Goal: Task Accomplishment & Management: Use online tool/utility

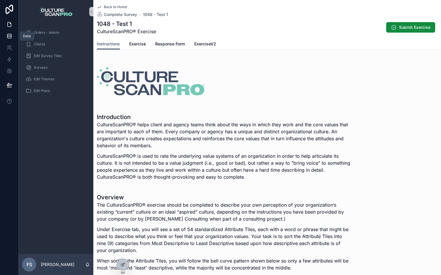
click at [9, 35] on icon at bounding box center [9, 34] width 4 height 1
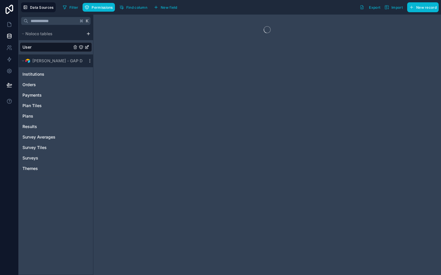
click at [32, 49] on link "User" at bounding box center [46, 47] width 49 height 6
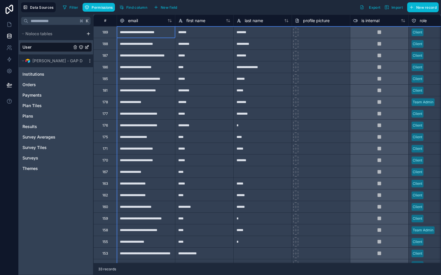
drag, startPoint x: 93, startPoint y: 15, endPoint x: 238, endPoint y: 125, distance: 181.8
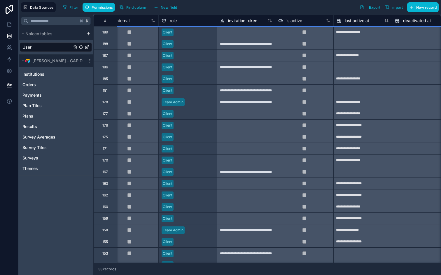
scroll to position [0, 260]
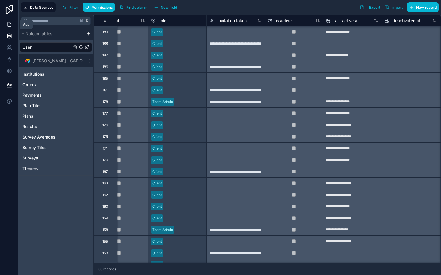
click at [9, 22] on icon at bounding box center [9, 25] width 6 height 6
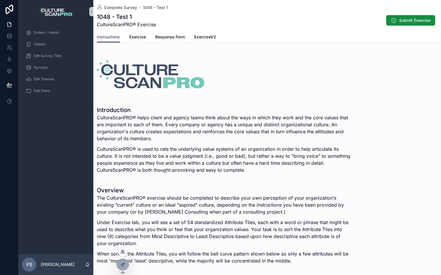
click at [123, 250] on icon at bounding box center [122, 252] width 5 height 5
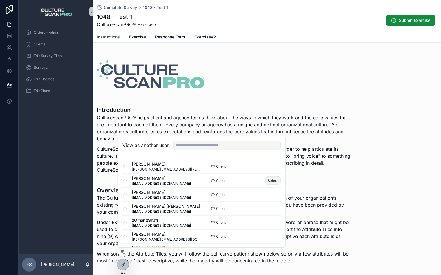
click at [274, 180] on button "Select" at bounding box center [272, 181] width 15 height 8
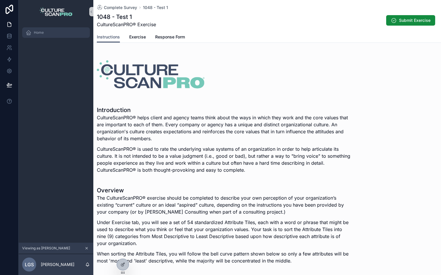
click at [48, 31] on div "Home" at bounding box center [56, 32] width 61 height 9
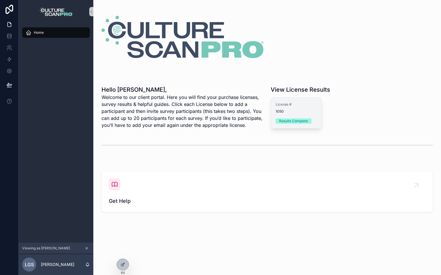
click at [286, 116] on div "License # 1050 Results Complete" at bounding box center [296, 113] width 50 height 31
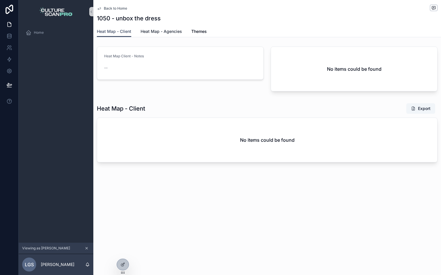
click at [154, 32] on span "Heat Map - Agencies" at bounding box center [160, 32] width 41 height 6
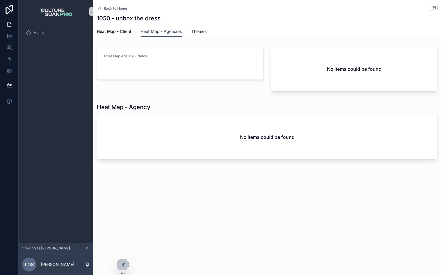
click at [205, 33] on span "Themes" at bounding box center [198, 32] width 15 height 6
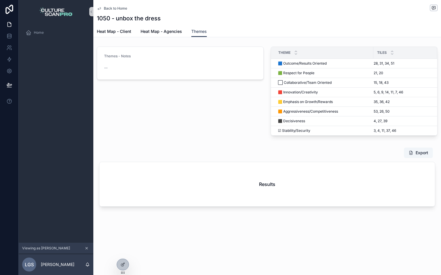
click at [123, 247] on div "Back to Home 1050 - unbox the dress Themes Heat Map - Client Heat Map - Agencie…" at bounding box center [266, 137] width 347 height 275
click at [122, 252] on icon at bounding box center [121, 251] width 1 height 1
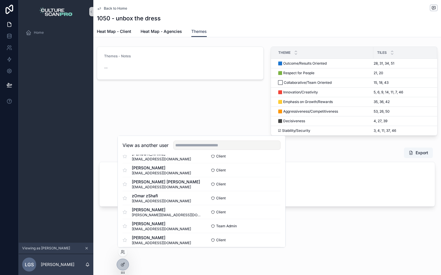
scroll to position [25, 0]
click at [206, 145] on input "text" at bounding box center [226, 145] width 107 height 9
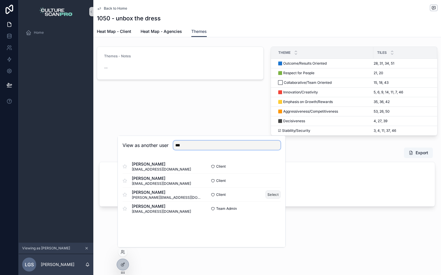
type input "***"
click at [275, 196] on button "Select" at bounding box center [272, 195] width 15 height 8
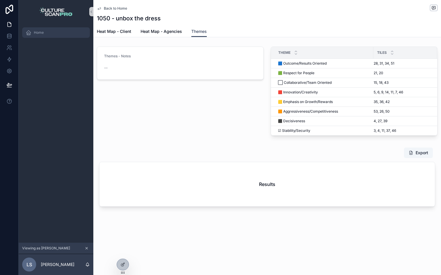
click at [50, 29] on div "Home" at bounding box center [56, 32] width 61 height 9
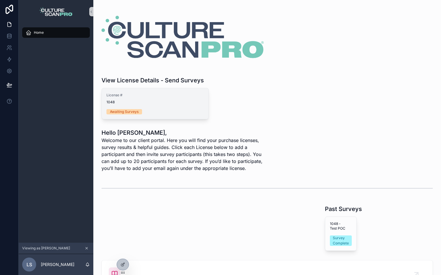
click at [155, 98] on div "License # 1048" at bounding box center [154, 99] width 97 height 12
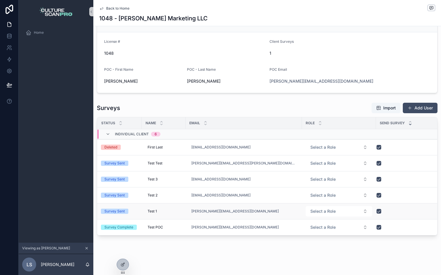
scroll to position [50, 0]
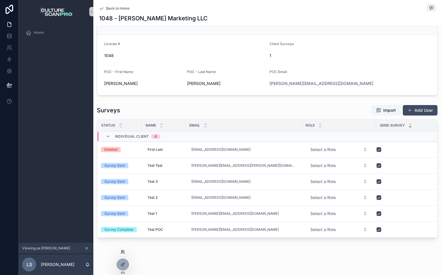
click at [124, 252] on icon at bounding box center [122, 252] width 5 height 5
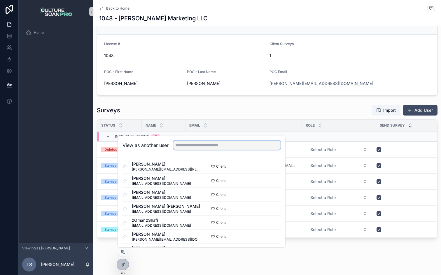
click at [189, 144] on input "text" at bounding box center [226, 145] width 107 height 9
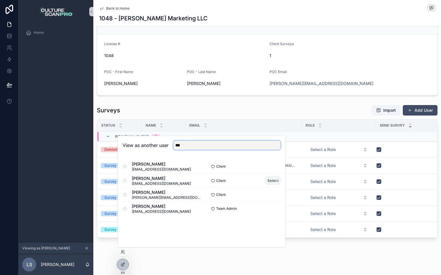
type input "***"
click at [271, 180] on button "Select" at bounding box center [272, 181] width 15 height 8
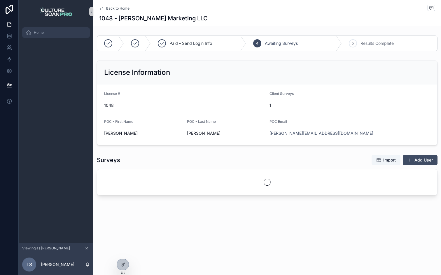
click at [47, 32] on div "Home" at bounding box center [56, 32] width 61 height 9
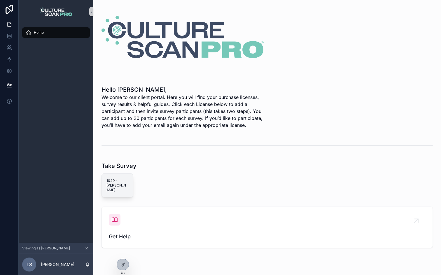
click at [120, 188] on span "1049 - Lorraine S" at bounding box center [117, 186] width 22 height 14
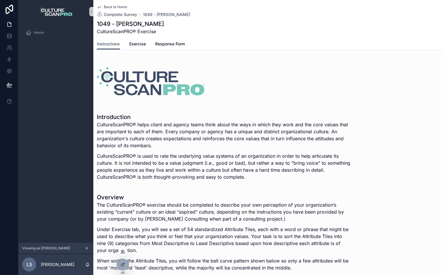
click at [124, 253] on icon at bounding box center [122, 252] width 5 height 5
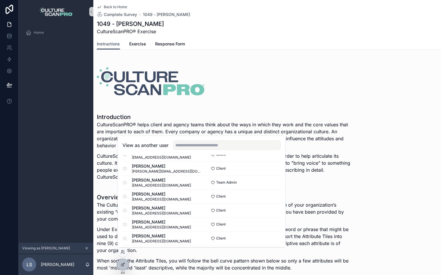
scroll to position [72, 0]
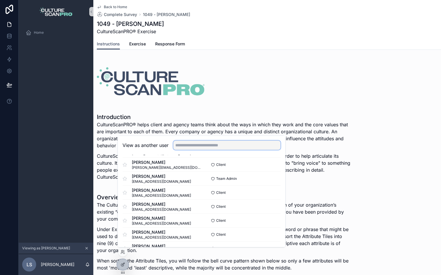
click at [198, 147] on input "text" at bounding box center [226, 145] width 107 height 9
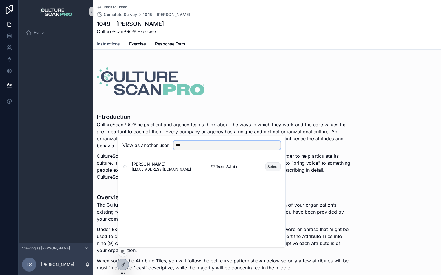
type input "***"
click at [267, 167] on button "Select" at bounding box center [272, 167] width 15 height 8
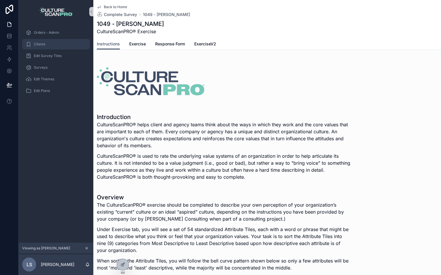
click at [48, 42] on div "Clients" at bounding box center [56, 44] width 61 height 9
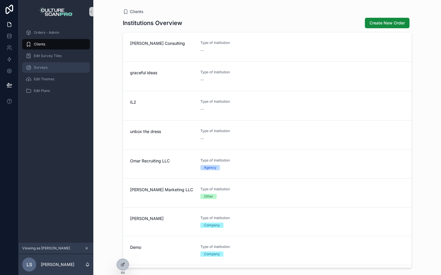
click at [45, 68] on span "Surveys" at bounding box center [41, 67] width 14 height 5
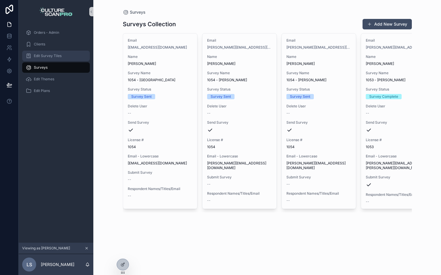
click at [46, 59] on div "Edit Survey Tiles" at bounding box center [56, 55] width 61 height 9
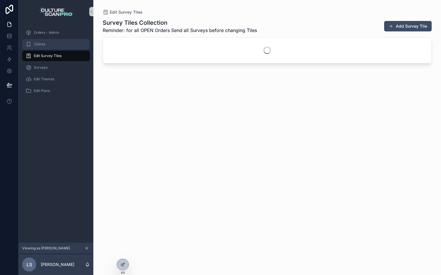
click at [41, 44] on span "Clients" at bounding box center [39, 44] width 11 height 5
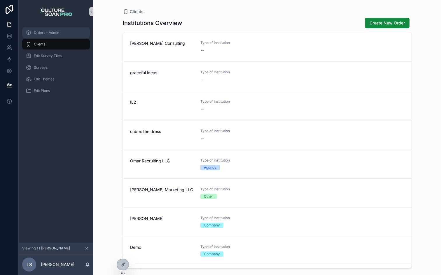
click at [56, 32] on span "Orders - Admin" at bounding box center [46, 32] width 25 height 5
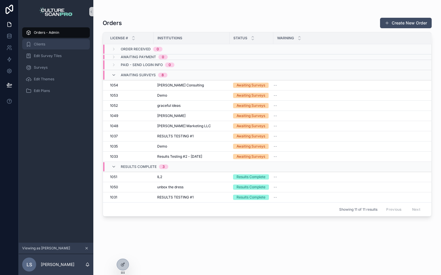
click at [41, 44] on span "Clients" at bounding box center [39, 44] width 11 height 5
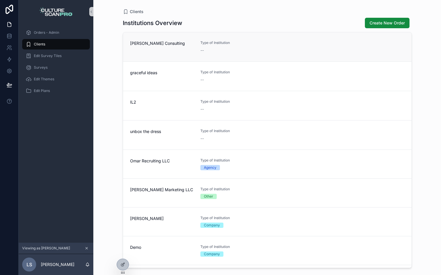
click at [174, 52] on div "[PERSON_NAME] Consulting" at bounding box center [161, 47] width 63 height 13
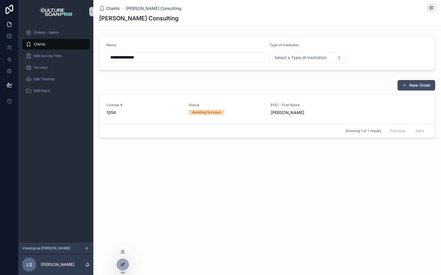
click at [124, 265] on icon at bounding box center [122, 265] width 5 height 5
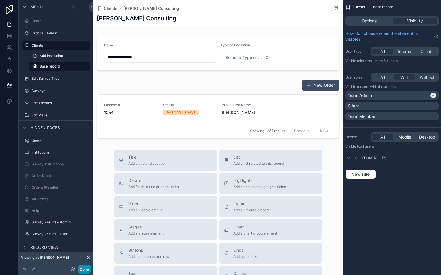
click at [86, 266] on button "Done" at bounding box center [84, 270] width 13 height 8
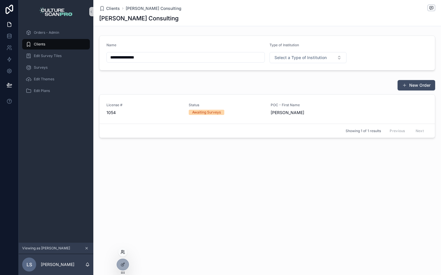
click at [124, 254] on div at bounding box center [122, 252] width 9 height 9
click at [124, 249] on div at bounding box center [122, 252] width 9 height 9
click at [43, 55] on span "Edit Survey Tiles" at bounding box center [48, 56] width 28 height 5
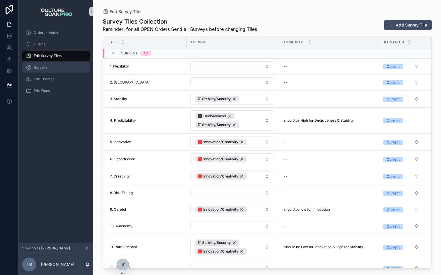
click at [53, 66] on div "Surveys" at bounding box center [56, 67] width 61 height 9
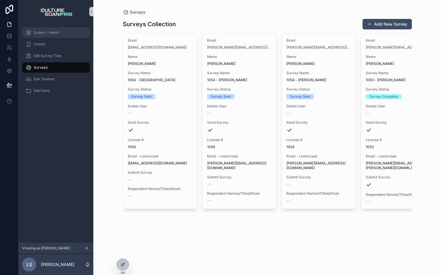
click at [48, 34] on span "Orders - Admin" at bounding box center [46, 32] width 25 height 5
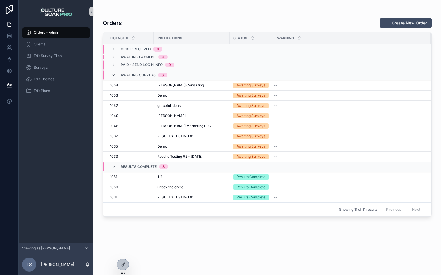
click at [113, 74] on icon "scrollable content" at bounding box center [113, 75] width 5 height 5
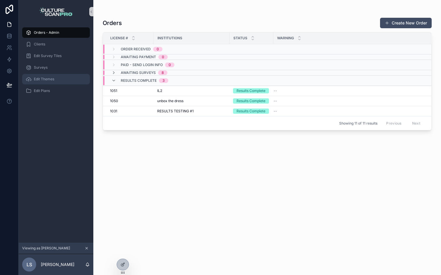
click at [40, 83] on div "Edit Themes" at bounding box center [56, 79] width 61 height 9
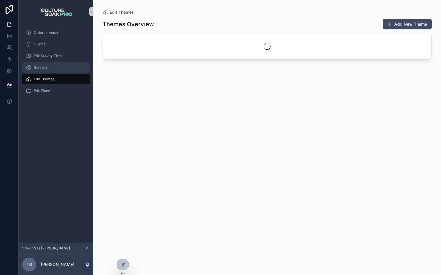
click at [43, 68] on span "Surveys" at bounding box center [41, 67] width 14 height 5
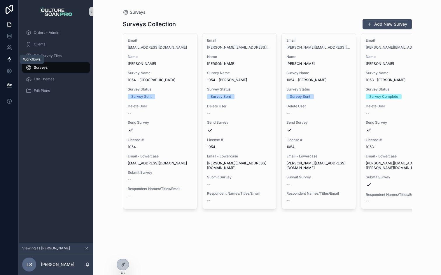
click at [10, 56] on link at bounding box center [9, 60] width 18 height 12
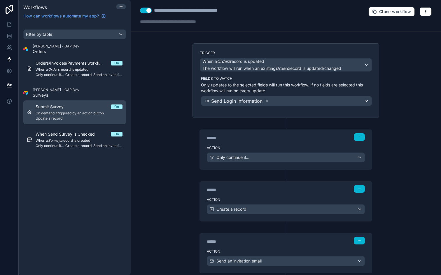
click at [78, 112] on span "On demand, triggered by an action button" at bounding box center [79, 113] width 87 height 5
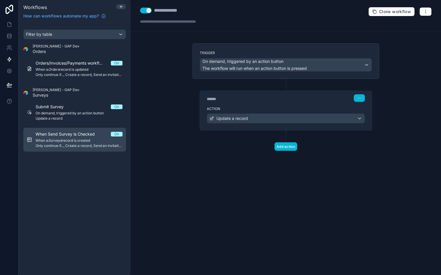
click at [80, 138] on div "When Send Survey is Checked On When a Surveys record is created Only continue i…" at bounding box center [79, 139] width 87 height 17
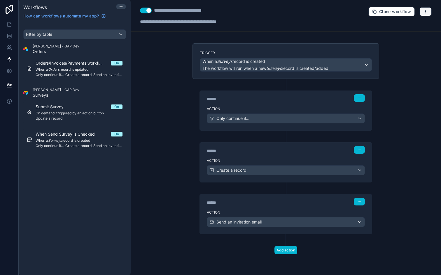
click at [426, 10] on icon "button" at bounding box center [425, 11] width 5 height 5
click at [412, 34] on span "Run history" at bounding box center [410, 34] width 28 height 5
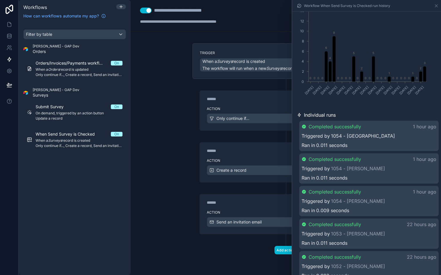
scroll to position [68, 0]
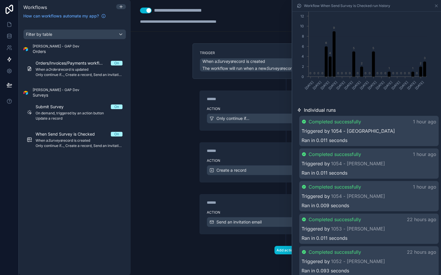
click at [361, 131] on link "1054 - [GEOGRAPHIC_DATA]" at bounding box center [363, 131] width 64 height 7
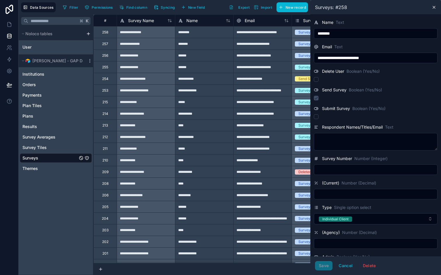
click at [437, 7] on div "Surveys: #258" at bounding box center [375, 6] width 126 height 7
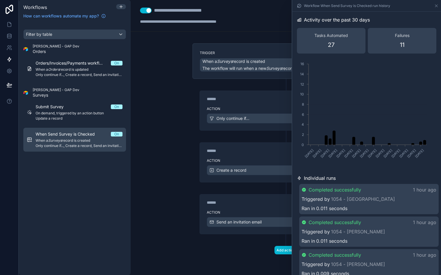
click at [82, 147] on span "Only continue if..., Create a record, Send an invitation email" at bounding box center [79, 146] width 87 height 5
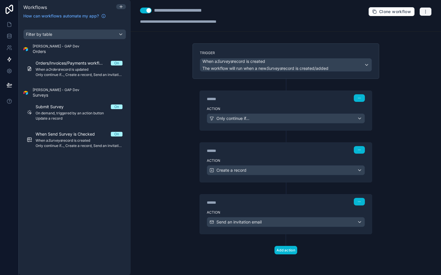
click at [422, 10] on button "button" at bounding box center [425, 11] width 12 height 9
click at [406, 27] on span "Test workflow" at bounding box center [410, 25] width 28 height 5
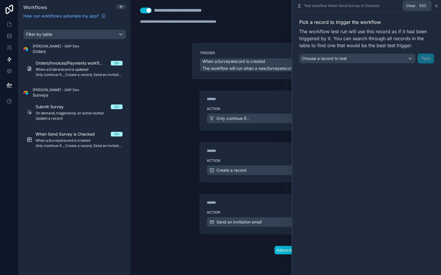
click at [437, 5] on icon at bounding box center [436, 6] width 2 height 2
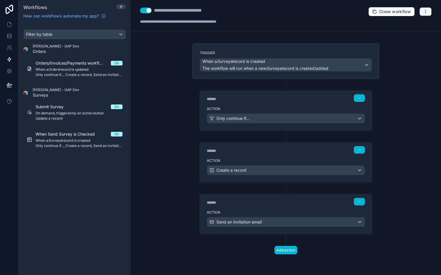
click at [429, 11] on button "button" at bounding box center [425, 11] width 12 height 9
click at [407, 36] on span "Run history" at bounding box center [410, 34] width 28 height 5
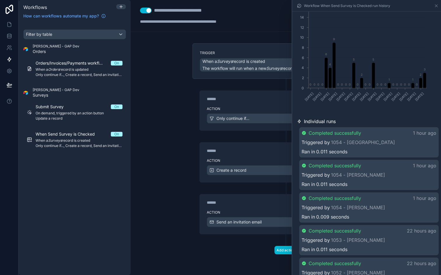
scroll to position [98, 0]
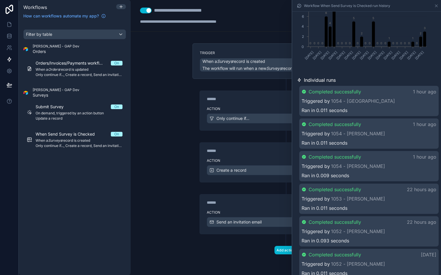
click at [391, 93] on div "Completed successfully 1 hour ago" at bounding box center [368, 91] width 135 height 7
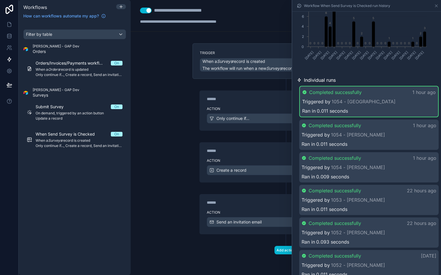
click at [400, 104] on div "Triggered by 1054 - Lorraine" at bounding box center [368, 101] width 133 height 7
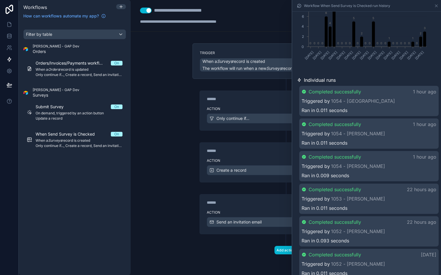
click at [400, 104] on div "Triggered by 1054 - Lorraine" at bounding box center [368, 101] width 135 height 7
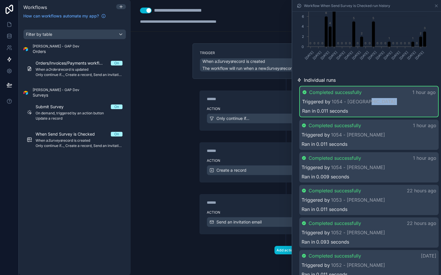
click at [400, 104] on div "Triggered by 1054 - Lorraine" at bounding box center [368, 101] width 133 height 7
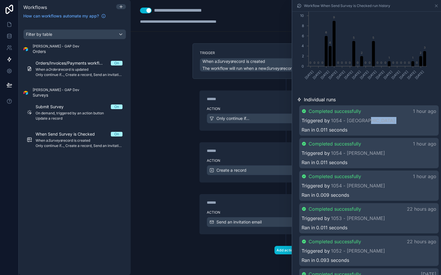
click at [404, 118] on div "Triggered by 1054 - Lorraine" at bounding box center [368, 120] width 135 height 7
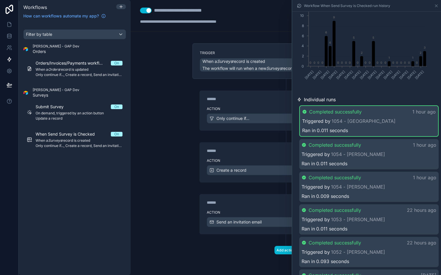
scroll to position [89, 0]
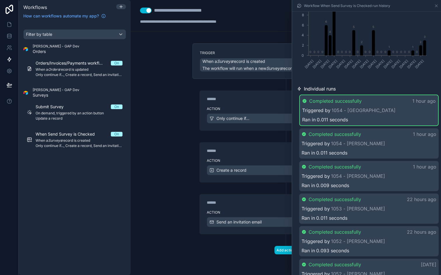
click at [305, 102] on icon at bounding box center [304, 101] width 4 height 4
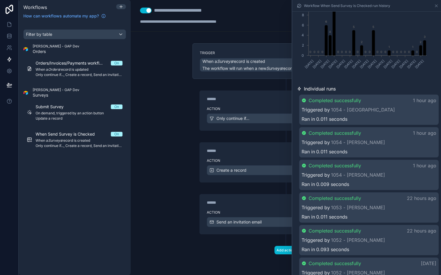
click at [305, 102] on icon at bounding box center [304, 101] width 4 height 4
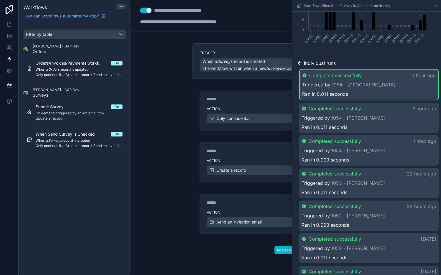
scroll to position [116, 0]
click at [358, 117] on link "1054 - [PERSON_NAME]" at bounding box center [358, 117] width 54 height 7
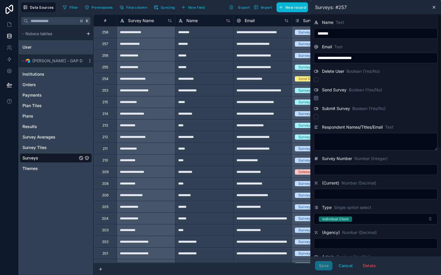
click at [437, 6] on div "Surveys: #257" at bounding box center [375, 6] width 126 height 7
click at [435, 7] on icon at bounding box center [433, 7] width 5 height 5
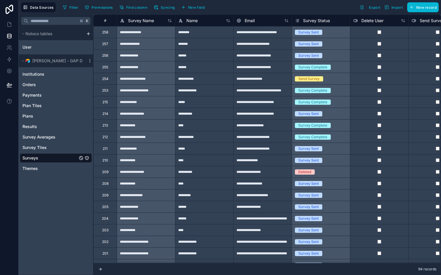
click at [249, 45] on div "**********" at bounding box center [262, 44] width 58 height 12
click at [10, 38] on icon at bounding box center [9, 37] width 4 height 2
click at [9, 24] on icon at bounding box center [9, 25] width 6 height 6
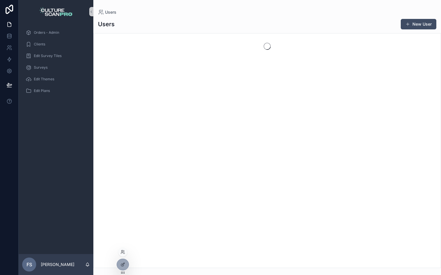
click at [125, 252] on div at bounding box center [122, 252] width 9 height 9
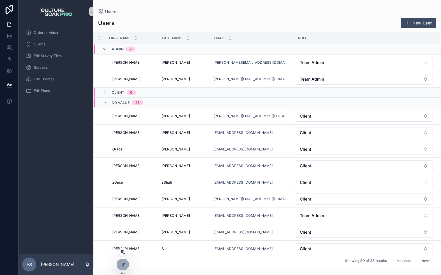
click at [124, 253] on icon at bounding box center [124, 253] width 1 height 1
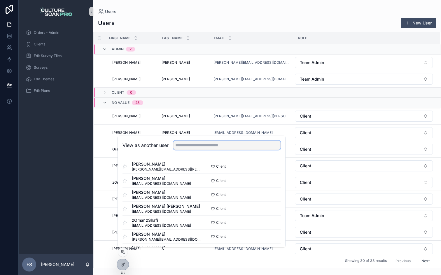
click at [191, 150] on input "text" at bounding box center [226, 145] width 107 height 9
paste input "**********"
type input "**********"
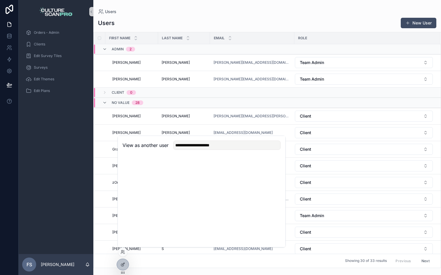
click at [77, 166] on div "Orders - Admin Clients Edit Survey Tiles Surveys Edit Themes Edit Plans" at bounding box center [56, 138] width 75 height 231
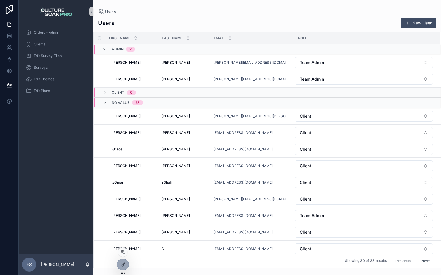
click at [123, 249] on div at bounding box center [122, 252] width 9 height 9
click at [123, 253] on icon at bounding box center [122, 253] width 2 height 1
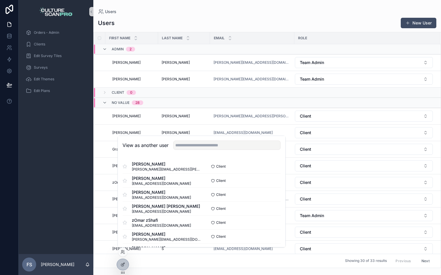
click at [189, 151] on div "View as another user" at bounding box center [201, 145] width 167 height 19
click at [198, 148] on input "text" at bounding box center [226, 145] width 107 height 9
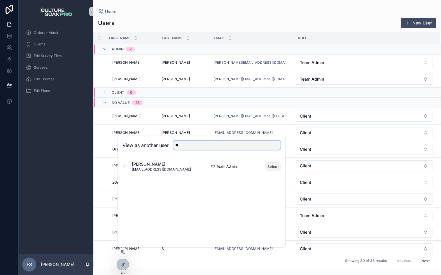
type input "**"
click at [270, 164] on button "Select" at bounding box center [272, 167] width 15 height 8
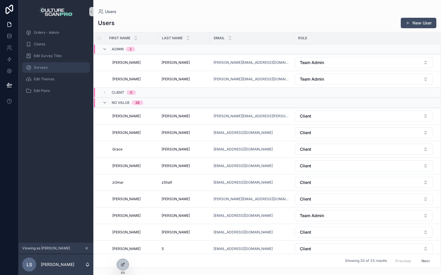
click at [47, 64] on div "Surveys" at bounding box center [56, 67] width 61 height 9
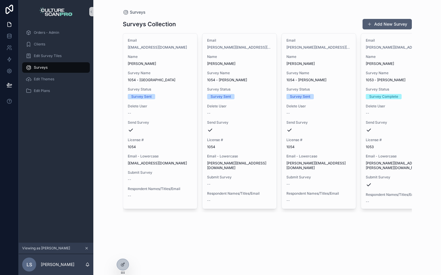
click at [375, 26] on button "Add New Survey" at bounding box center [386, 24] width 49 height 10
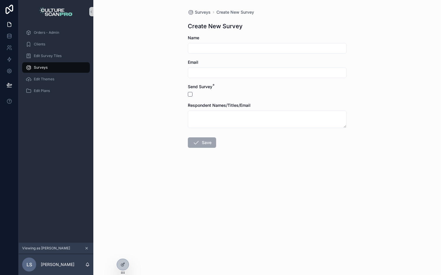
click at [215, 51] on input "scrollable content" at bounding box center [267, 48] width 158 height 8
click at [211, 49] on input "scrollable content" at bounding box center [267, 48] width 158 height 8
type input "**********"
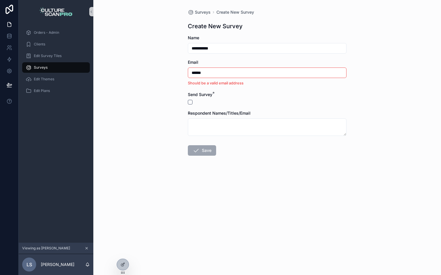
type input "**********"
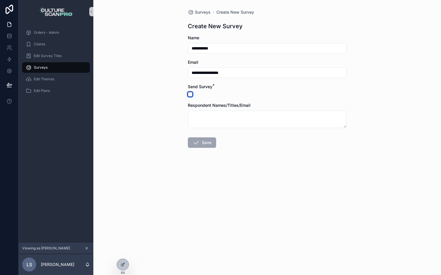
click at [190, 95] on button "scrollable content" at bounding box center [190, 94] width 5 height 5
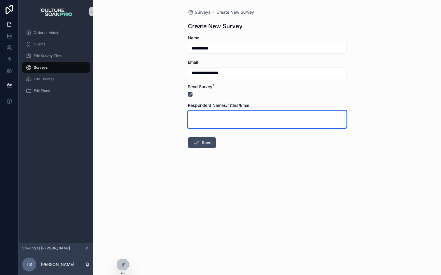
click at [203, 125] on textarea "scrollable content" at bounding box center [267, 119] width 159 height 17
type textarea "******"
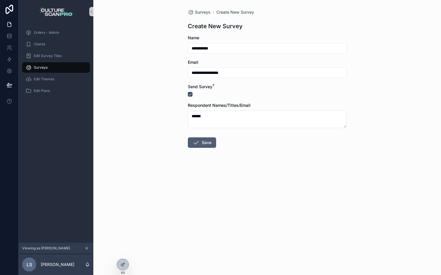
click at [204, 143] on button "Save" at bounding box center [202, 143] width 28 height 10
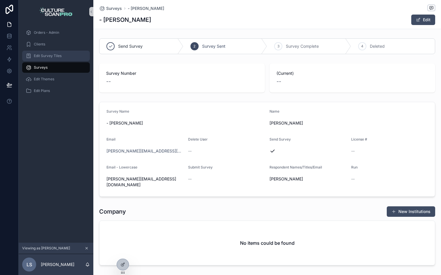
click at [45, 58] on div "Edit Survey Tiles" at bounding box center [56, 55] width 61 height 9
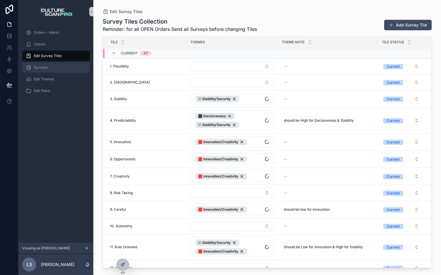
click at [43, 70] on div "Surveys" at bounding box center [56, 67] width 61 height 9
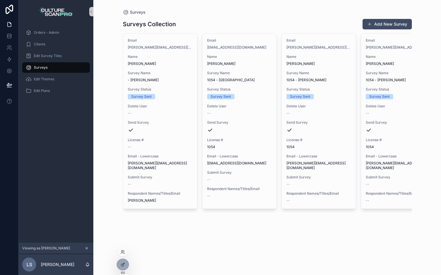
click at [124, 256] on div at bounding box center [122, 252] width 9 height 9
click at [122, 254] on icon at bounding box center [122, 252] width 5 height 5
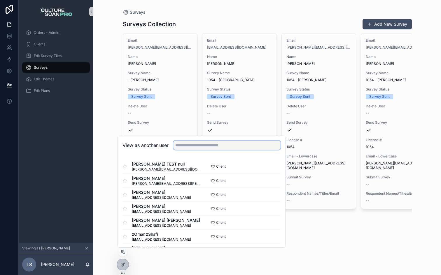
click at [197, 147] on input "text" at bounding box center [226, 145] width 107 height 9
click at [10, 35] on icon at bounding box center [9, 34] width 4 height 1
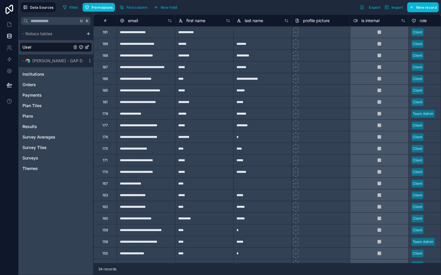
click at [49, 47] on link "User" at bounding box center [46, 47] width 49 height 6
click at [10, 36] on icon at bounding box center [9, 36] width 6 height 6
click at [8, 27] on icon at bounding box center [9, 25] width 6 height 6
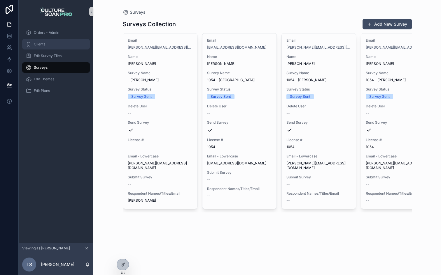
click at [38, 43] on span "Clients" at bounding box center [39, 44] width 11 height 5
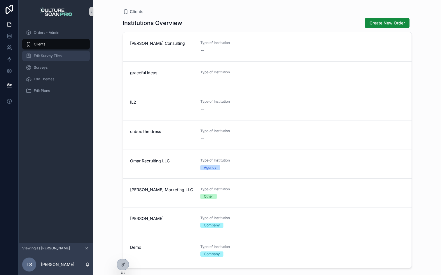
click at [44, 58] on div "Edit Survey Tiles" at bounding box center [56, 55] width 61 height 9
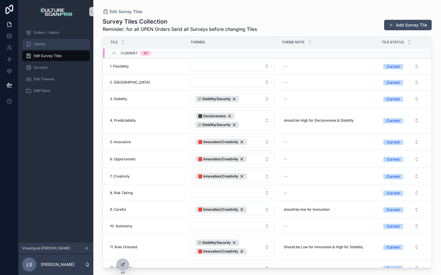
click at [39, 46] on span "Clients" at bounding box center [39, 44] width 11 height 5
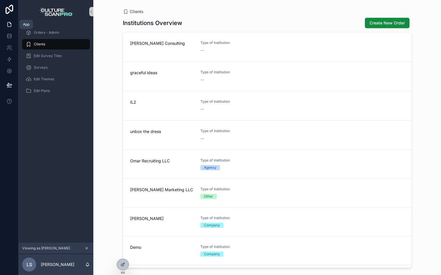
click at [8, 23] on icon at bounding box center [9, 25] width 6 height 6
click at [8, 39] on link at bounding box center [9, 36] width 18 height 12
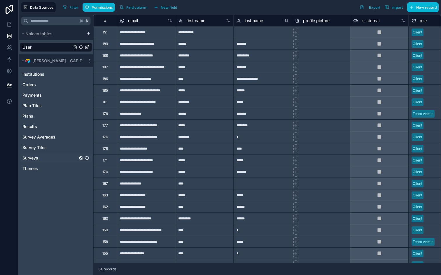
click at [40, 155] on link "Surveys" at bounding box center [49, 158] width 55 height 6
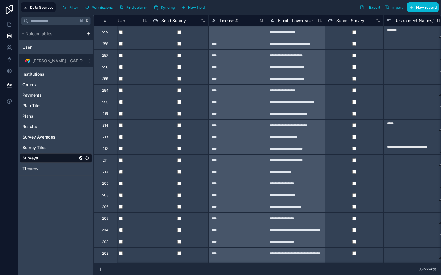
scroll to position [0, 266]
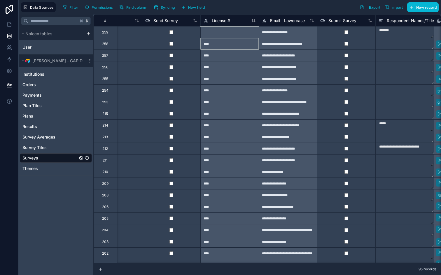
click at [226, 43] on div "****" at bounding box center [229, 44] width 58 height 12
click at [11, 24] on icon at bounding box center [9, 25] width 6 height 6
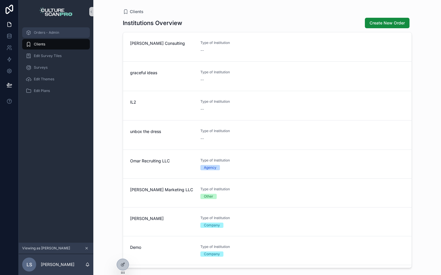
click at [51, 35] on span "Orders - Admin" at bounding box center [46, 32] width 25 height 5
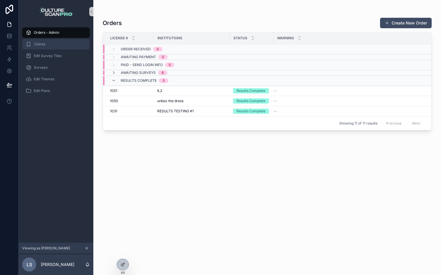
click at [47, 45] on div "Clients" at bounding box center [56, 44] width 61 height 9
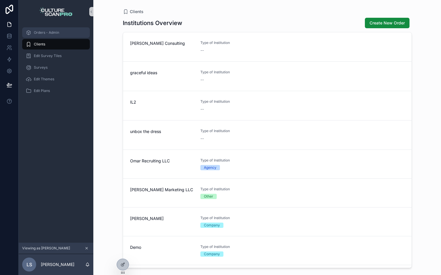
click at [48, 34] on span "Orders - Admin" at bounding box center [46, 32] width 25 height 5
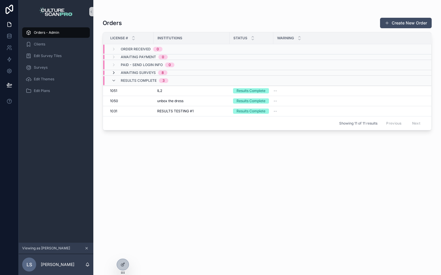
click at [114, 74] on icon "scrollable content" at bounding box center [113, 73] width 5 height 5
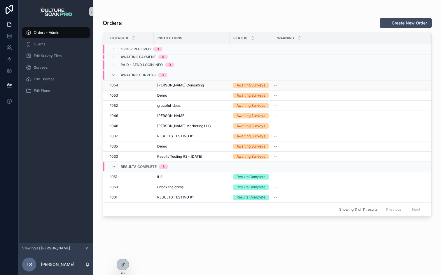
click at [123, 86] on div "1054 1054" at bounding box center [130, 85] width 40 height 5
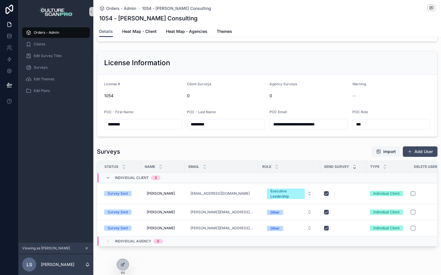
scroll to position [70, 0]
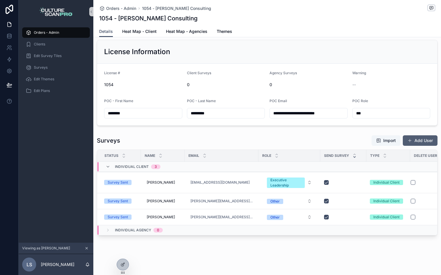
click at [428, 138] on button "Add User" at bounding box center [419, 141] width 35 height 10
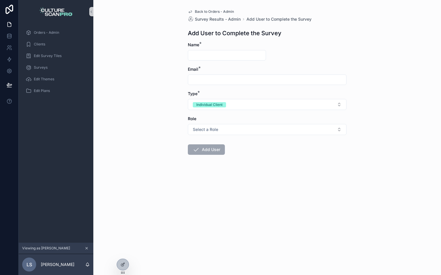
click at [213, 58] on input "scrollable content" at bounding box center [227, 55] width 78 height 8
type input "****"
click at [211, 80] on input "scrollable content" at bounding box center [267, 80] width 158 height 8
type input "**********"
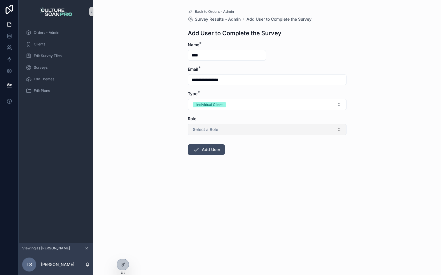
click at [208, 131] on span "Select a Role" at bounding box center [205, 130] width 25 height 6
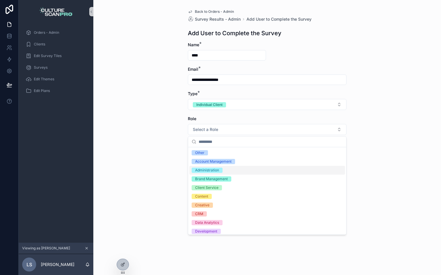
click at [208, 171] on div "Administration" at bounding box center [207, 170] width 24 height 5
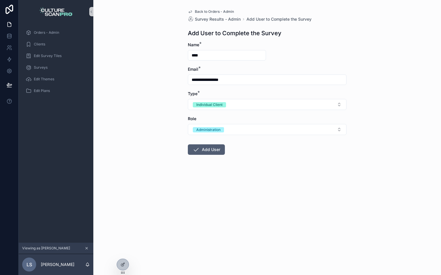
click at [207, 151] on button "Add User" at bounding box center [206, 150] width 37 height 10
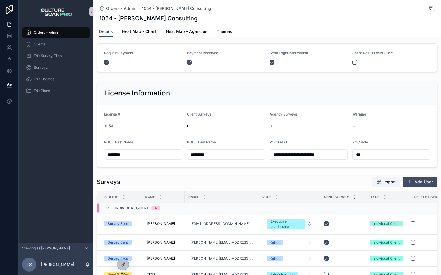
scroll to position [86, 0]
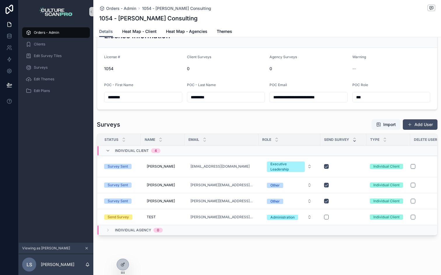
click at [243, 253] on div "**********" at bounding box center [266, 94] width 347 height 361
click at [324, 217] on button "scrollable content" at bounding box center [326, 217] width 5 height 5
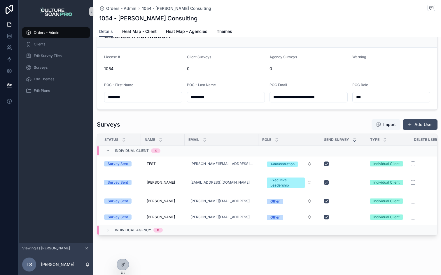
click at [266, 247] on div "**********" at bounding box center [266, 94] width 347 height 361
click at [123, 254] on icon at bounding box center [122, 252] width 5 height 5
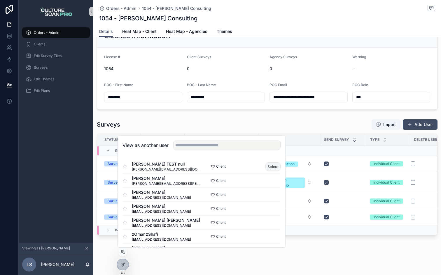
click at [273, 166] on button "Select" at bounding box center [272, 167] width 15 height 8
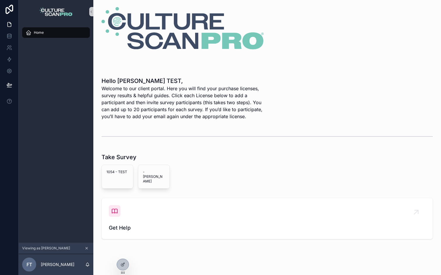
scroll to position [15, 0]
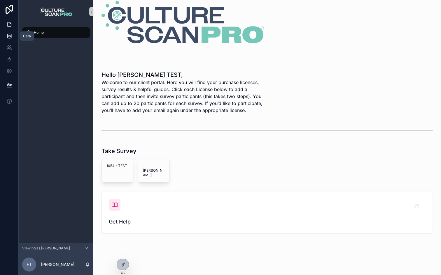
click at [9, 38] on icon at bounding box center [9, 36] width 6 height 6
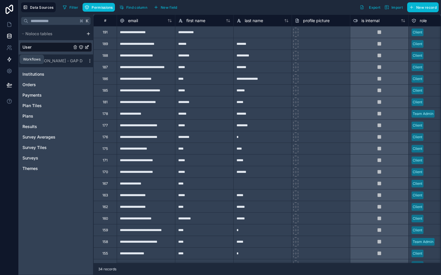
click at [10, 64] on link at bounding box center [9, 60] width 18 height 12
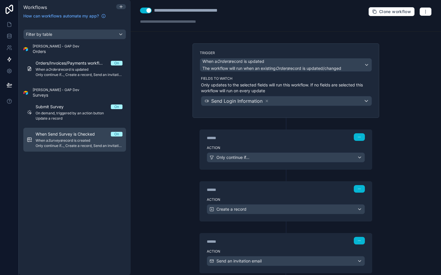
click at [80, 135] on span "When Send Survey is Checked" at bounding box center [69, 134] width 66 height 6
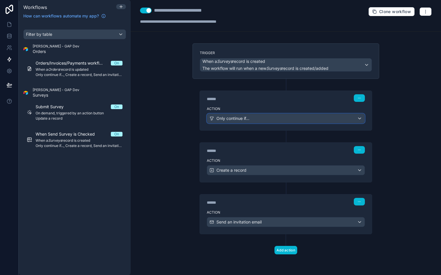
click at [243, 119] on span "Only continue if..." at bounding box center [232, 119] width 33 height 6
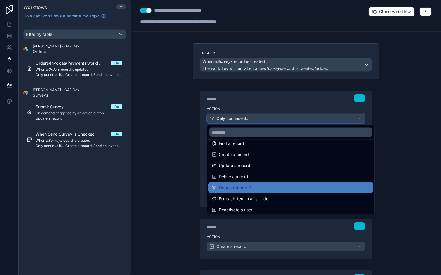
scroll to position [54, 0]
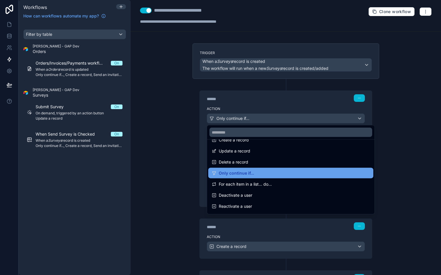
click at [261, 170] on div "Only continue if..." at bounding box center [291, 173] width 158 height 7
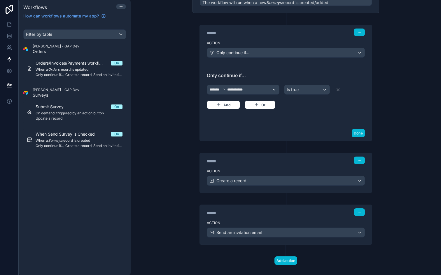
scroll to position [70, 0]
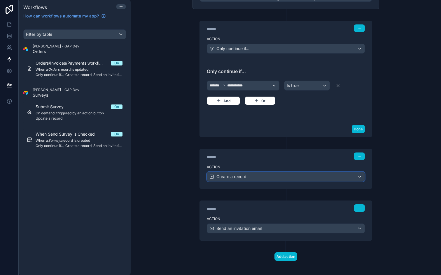
click at [246, 177] on span "Create a record" at bounding box center [231, 177] width 30 height 6
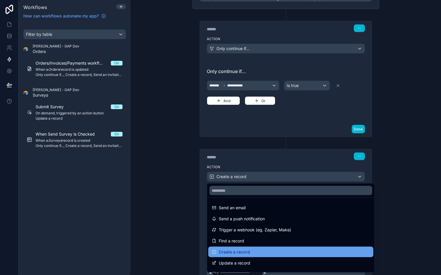
click at [253, 252] on div "Create a record" at bounding box center [291, 252] width 158 height 7
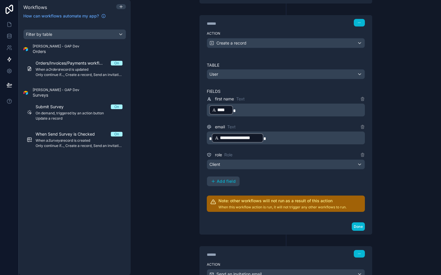
scroll to position [203, 0]
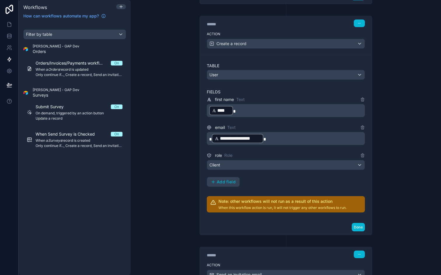
click at [235, 203] on h2 "Note: other workflows will not run as a result of this action" at bounding box center [282, 202] width 128 height 6
click at [355, 225] on button "Done" at bounding box center [357, 227] width 13 height 8
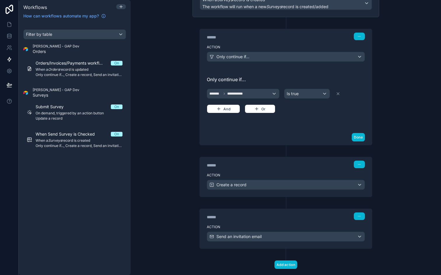
scroll to position [74, 0]
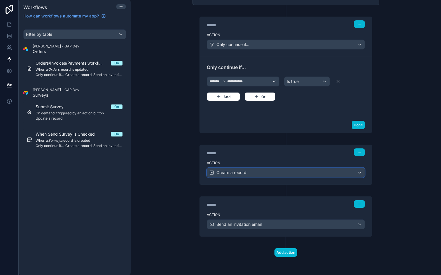
click at [304, 173] on div "Create a record" at bounding box center [285, 172] width 157 height 9
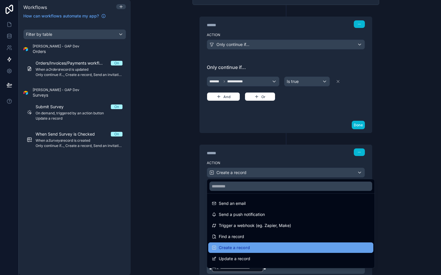
click at [258, 247] on div "Create a record" at bounding box center [291, 248] width 158 height 7
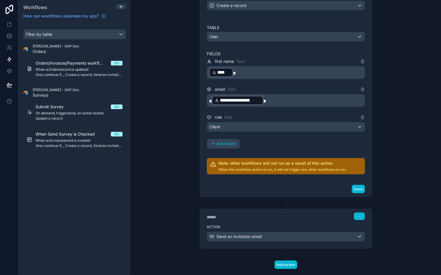
scroll to position [243, 0]
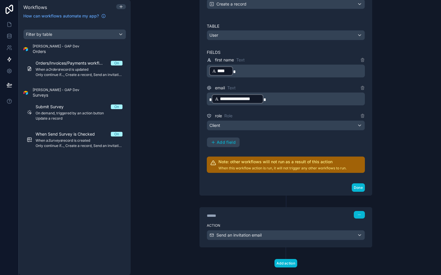
click at [214, 163] on icon at bounding box center [213, 163] width 6 height 6
click at [281, 237] on div "Send an invitation email" at bounding box center [285, 235] width 157 height 9
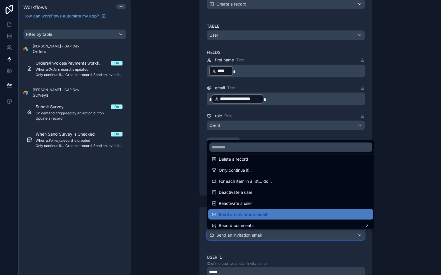
scroll to position [108, 0]
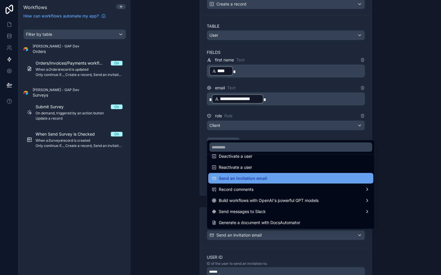
click at [263, 180] on span "Send an invitation email" at bounding box center [243, 178] width 48 height 7
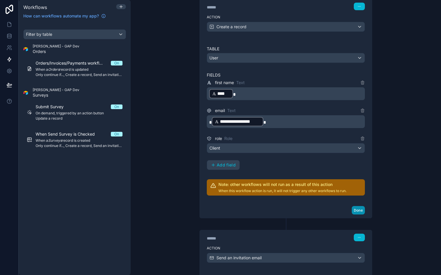
scroll to position [202, 0]
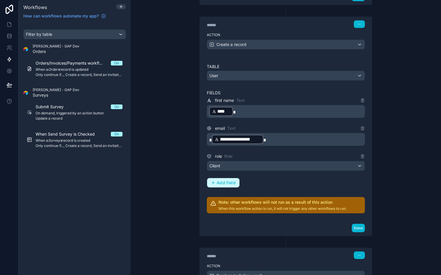
click at [224, 183] on span "Add field" at bounding box center [226, 182] width 19 height 5
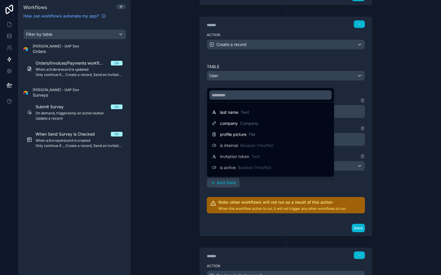
click at [261, 184] on div at bounding box center [220, 137] width 441 height 275
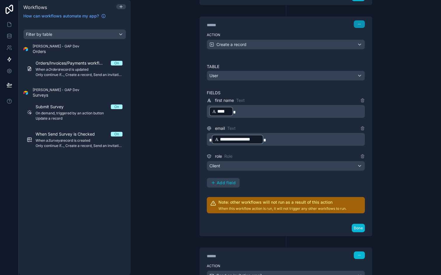
click at [357, 27] on button "button" at bounding box center [359, 24] width 11 height 8
click at [357, 223] on div "Done" at bounding box center [286, 228] width 172 height 15
click at [357, 227] on button "Done" at bounding box center [357, 228] width 13 height 8
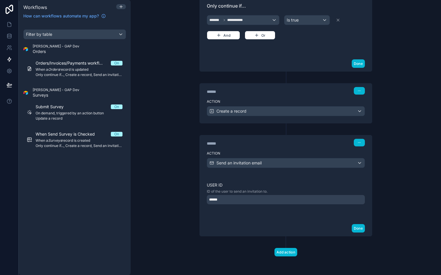
scroll to position [135, 0]
click at [357, 229] on button "Done" at bounding box center [357, 229] width 13 height 8
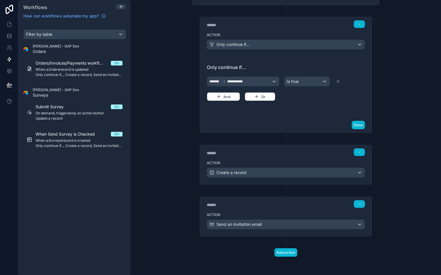
scroll to position [0, 0]
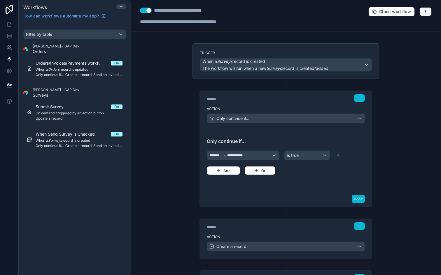
click at [426, 10] on icon "button" at bounding box center [425, 11] width 5 height 5
click at [406, 26] on span "Test workflow" at bounding box center [410, 25] width 28 height 5
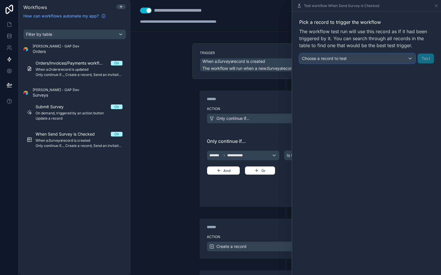
click at [340, 59] on span "Choose a record to test" at bounding box center [324, 58] width 45 height 5
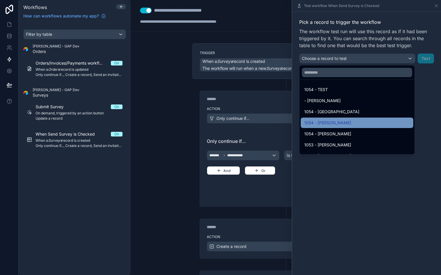
click at [327, 122] on span "1054 - Daniel" at bounding box center [327, 122] width 47 height 7
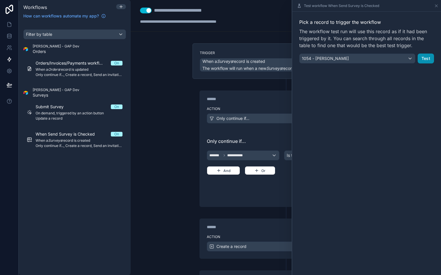
click at [424, 54] on button "Test" at bounding box center [425, 59] width 16 height 10
click at [425, 57] on button "Test" at bounding box center [425, 59] width 16 height 10
click at [170, 146] on div "**********" at bounding box center [286, 137] width 310 height 275
click at [439, 5] on div "Test workflow When Send Survey is Checked" at bounding box center [366, 6] width 149 height 12
click at [437, 5] on icon at bounding box center [436, 5] width 5 height 5
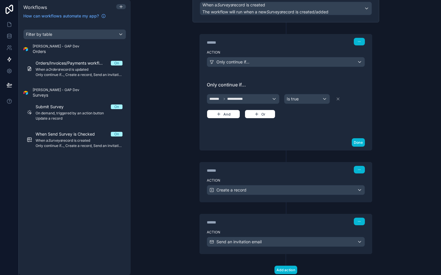
scroll to position [74, 0]
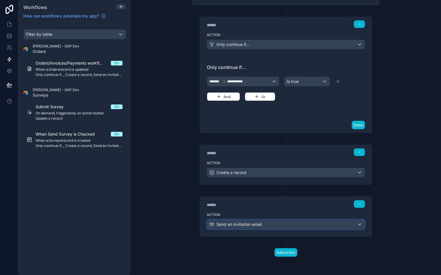
click at [333, 224] on div "Send an invitation email" at bounding box center [285, 224] width 157 height 9
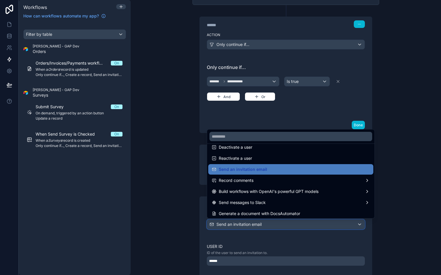
scroll to position [108, 0]
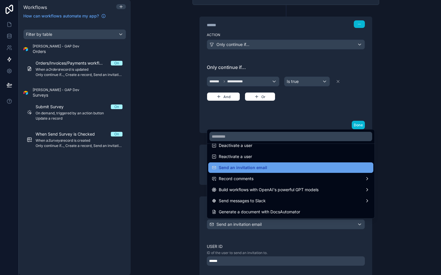
click at [298, 170] on div "Send an invitation email" at bounding box center [291, 167] width 158 height 7
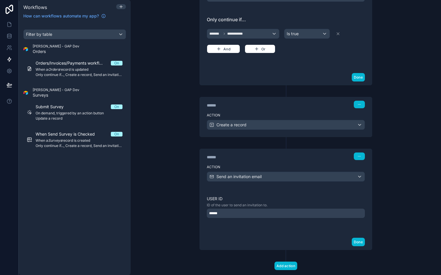
scroll to position [135, 0]
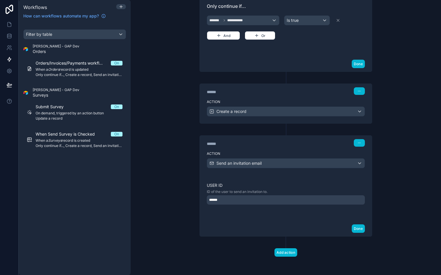
click at [285, 202] on div "******" at bounding box center [286, 200] width 158 height 9
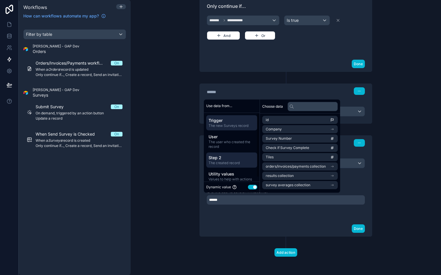
scroll to position [5, 0]
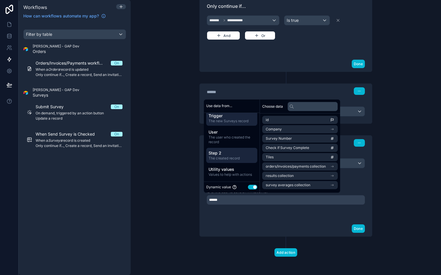
click at [240, 152] on span "Step 2" at bounding box center [231, 153] width 46 height 6
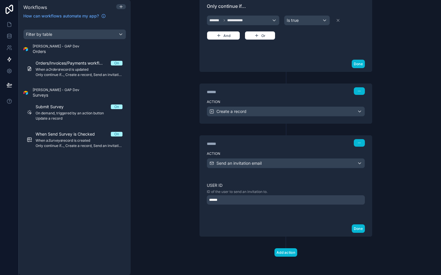
click at [317, 226] on div "Done" at bounding box center [286, 228] width 172 height 15
click at [360, 228] on button "Done" at bounding box center [357, 229] width 13 height 8
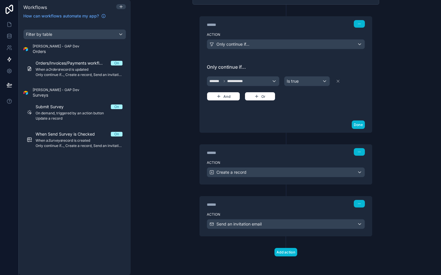
scroll to position [74, 0]
click at [354, 170] on div "Create a record" at bounding box center [285, 172] width 157 height 9
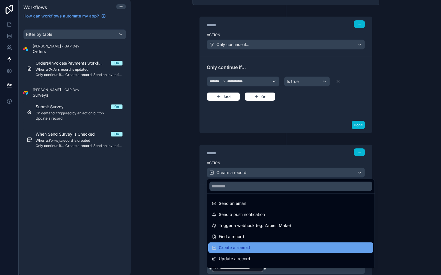
click at [249, 245] on div "Create a record" at bounding box center [291, 248] width 158 height 7
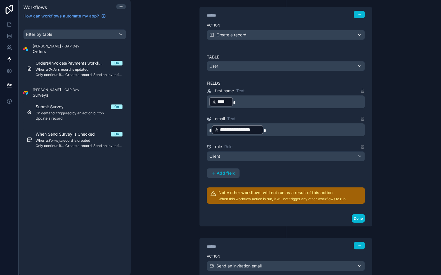
scroll to position [223, 0]
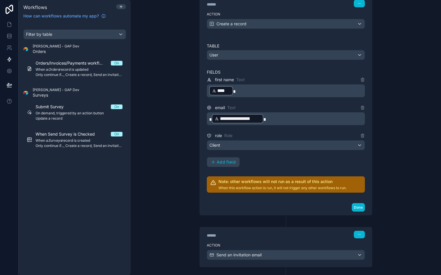
click at [214, 180] on icon at bounding box center [213, 183] width 6 height 6
click at [358, 205] on button "Done" at bounding box center [357, 207] width 13 height 8
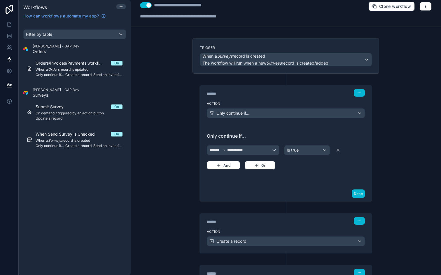
scroll to position [0, 0]
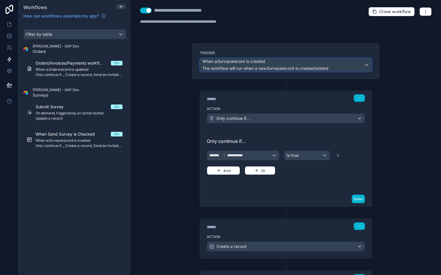
click at [364, 64] on div "When a Surveys record is created The workflow will run when a new Surveys recor…" at bounding box center [285, 65] width 171 height 13
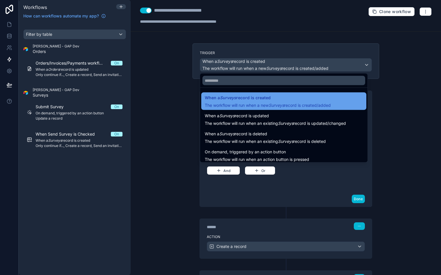
click at [326, 101] on div "When a Surveys record is created The workflow will run when a new Surveys recor…" at bounding box center [268, 101] width 126 height 14
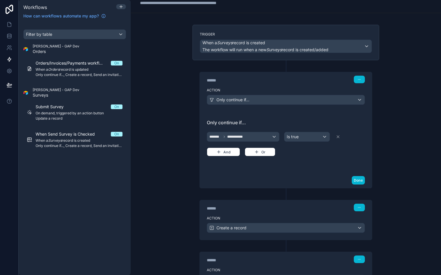
scroll to position [20, 0]
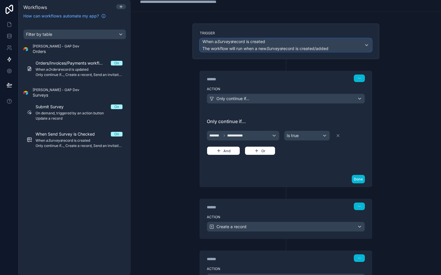
click at [368, 44] on div "When a Surveys record is created The workflow will run when a new Surveys recor…" at bounding box center [285, 45] width 171 height 13
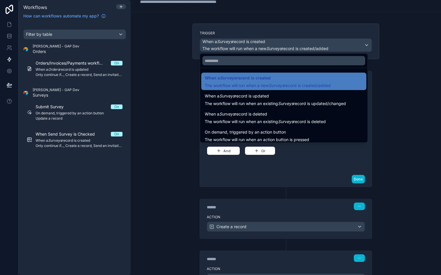
click at [368, 44] on div at bounding box center [220, 137] width 441 height 275
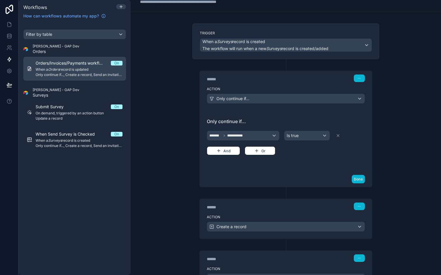
click at [61, 67] on div "Orders/Invoices/Payments workflow #1 On When a Orders record is updated Only co…" at bounding box center [79, 68] width 87 height 17
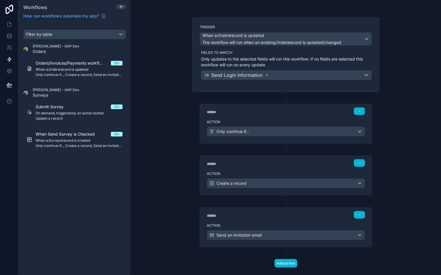
scroll to position [37, 0]
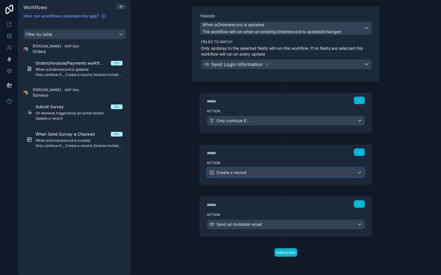
click at [263, 172] on div "Create a record" at bounding box center [285, 172] width 157 height 9
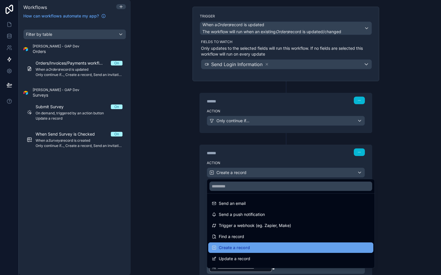
click at [255, 247] on div "Create a record" at bounding box center [291, 248] width 158 height 7
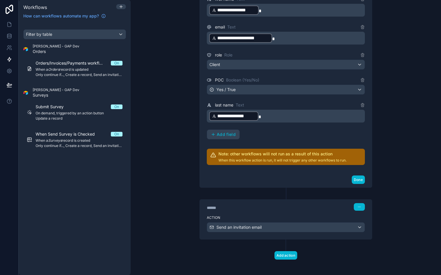
scroll to position [268, 0]
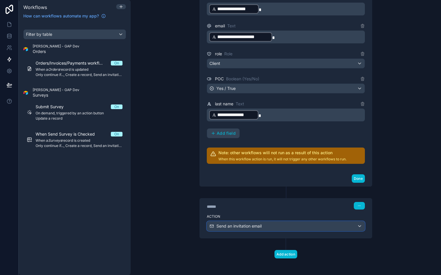
click at [280, 224] on div "Send an invitation email" at bounding box center [285, 226] width 157 height 9
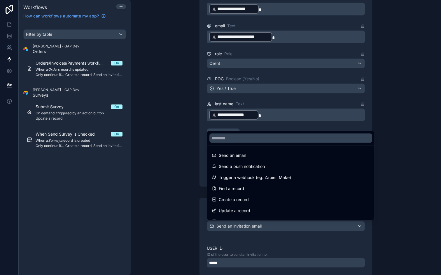
click at [92, 145] on div at bounding box center [220, 137] width 441 height 275
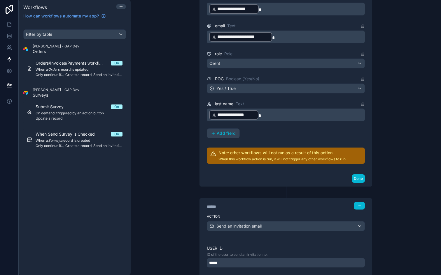
click at [92, 145] on span "Only continue if..., Create a record, Send an invitation email" at bounding box center [79, 146] width 87 height 5
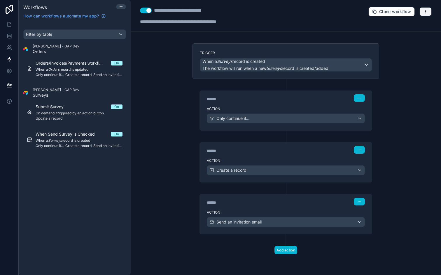
click at [425, 15] on button "button" at bounding box center [425, 11] width 12 height 9
click at [405, 26] on span "Test workflow" at bounding box center [410, 25] width 28 height 5
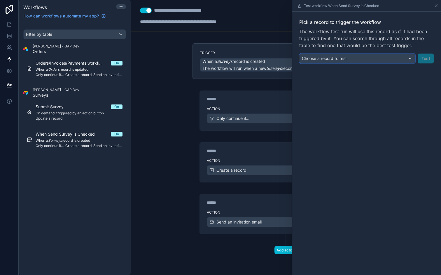
click at [401, 59] on div "Choose a record to test" at bounding box center [356, 58] width 115 height 9
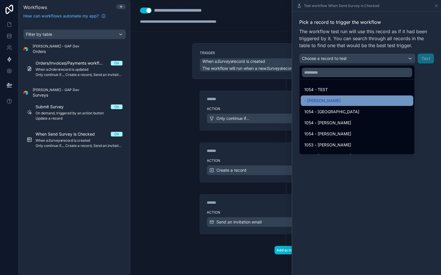
click at [341, 99] on div "- [PERSON_NAME]" at bounding box center [357, 100] width 106 height 7
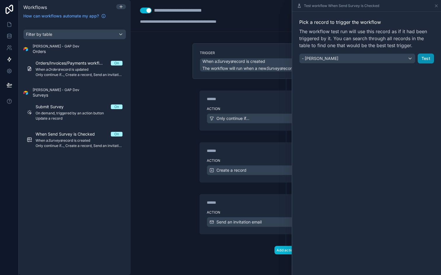
click at [419, 57] on button "Test" at bounding box center [425, 59] width 16 height 10
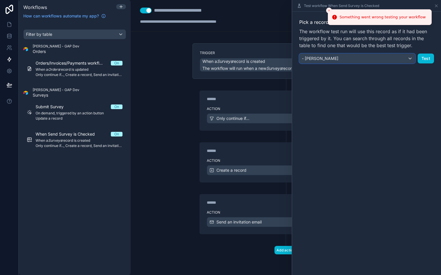
click at [405, 57] on div "- [PERSON_NAME]" at bounding box center [356, 58] width 115 height 9
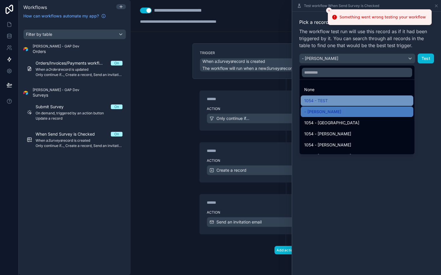
click at [349, 96] on div "1054 - TEST" at bounding box center [356, 101] width 112 height 10
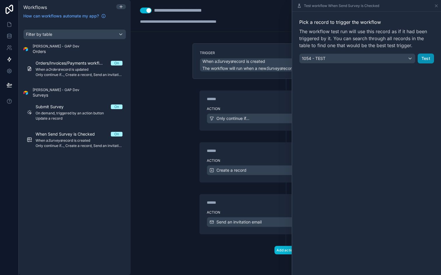
click at [429, 57] on button "Test" at bounding box center [425, 59] width 16 height 10
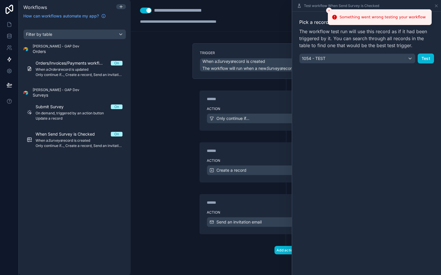
click at [342, 13] on li "Something went wrong testing your workflow" at bounding box center [380, 17] width 104 height 16
click at [333, 17] on icon "Notifications alt+T" at bounding box center [334, 17] width 5 height 5
drag, startPoint x: 344, startPoint y: 18, endPoint x: 355, endPoint y: 23, distance: 12.5
click at [355, 20] on div "Something went wrong testing your workflow" at bounding box center [382, 17] width 86 height 6
click at [350, 20] on div "Something went wrong testing your workflow" at bounding box center [382, 17] width 86 height 6
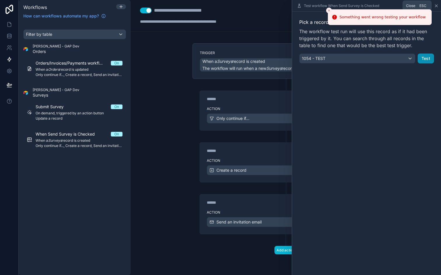
click at [435, 6] on icon at bounding box center [436, 6] width 2 height 2
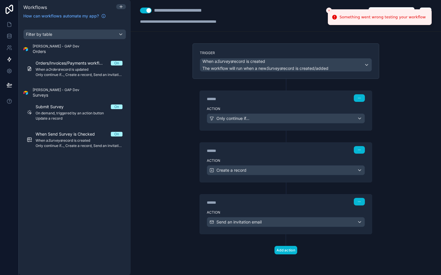
click at [329, 9] on icon "Close toast" at bounding box center [328, 10] width 3 height 3
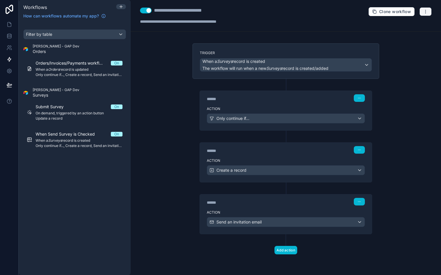
click at [427, 13] on icon "button" at bounding box center [425, 11] width 5 height 5
click at [413, 32] on span "Run history" at bounding box center [410, 34] width 28 height 5
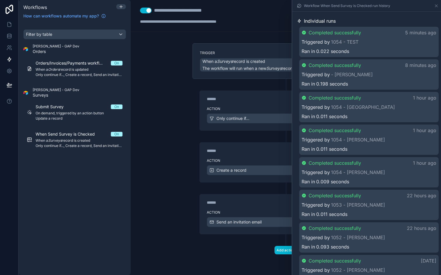
scroll to position [159, 0]
click at [378, 128] on div "Completed successfully 1 hour ago" at bounding box center [368, 129] width 135 height 7
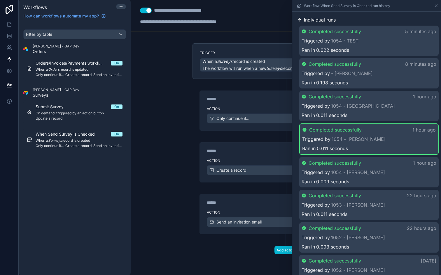
click at [360, 127] on span "Completed successfully" at bounding box center [335, 129] width 52 height 7
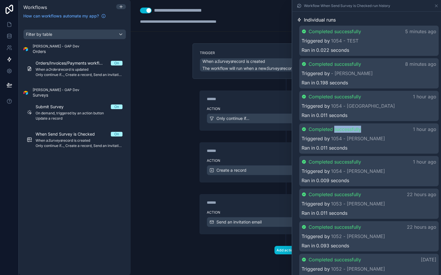
click at [360, 127] on span "Completed successfully" at bounding box center [334, 129] width 52 height 7
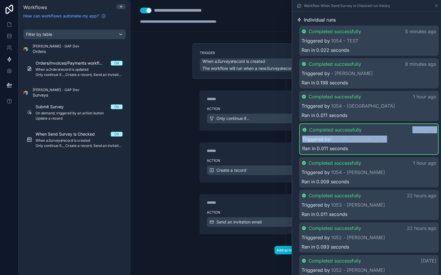
drag, startPoint x: 371, startPoint y: 129, endPoint x: 372, endPoint y: 140, distance: 10.3
click at [372, 140] on div "Completed successfully 1 hour ago Triggered by 1054 - Daniel Ran in 0.011 secon…" at bounding box center [368, 139] width 139 height 31
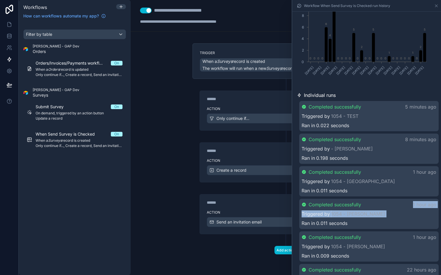
scroll to position [40, 0]
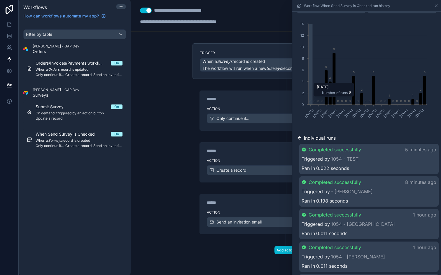
click at [424, 84] on icon "chart" at bounding box center [424, 90] width 3 height 29
click at [425, 84] on icon "chart" at bounding box center [424, 90] width 3 height 29
click at [383, 13] on div "Failures 11" at bounding box center [402, 1] width 68 height 26
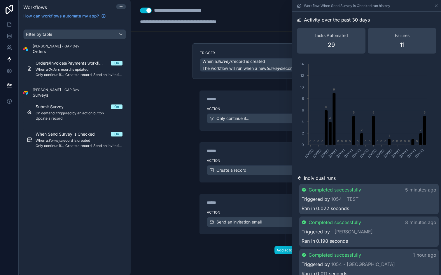
click at [393, 39] on div "Failures 11" at bounding box center [402, 41] width 68 height 26
click at [342, 48] on div "Tasks Automated 29" at bounding box center [331, 41] width 68 height 26
click at [333, 41] on div "Tasks Automated 29" at bounding box center [331, 41] width 68 height 26
click at [437, 5] on icon at bounding box center [436, 5] width 5 height 5
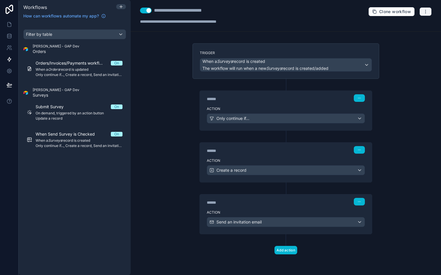
click at [423, 14] on button "button" at bounding box center [425, 11] width 12 height 9
click at [402, 26] on span "Test workflow" at bounding box center [410, 25] width 28 height 5
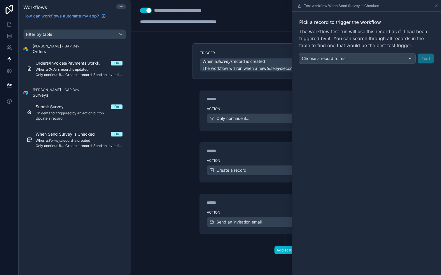
click at [389, 62] on div "Choose a record to test" at bounding box center [356, 58] width 115 height 9
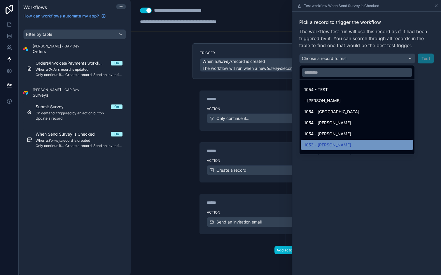
click at [350, 144] on div "1053 - Felipe" at bounding box center [357, 145] width 106 height 7
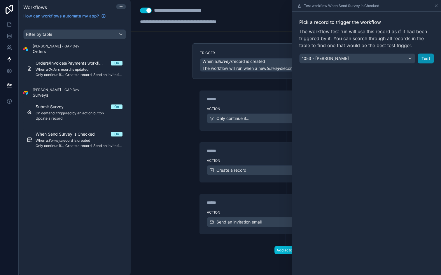
click at [424, 58] on button "Test" at bounding box center [425, 59] width 16 height 10
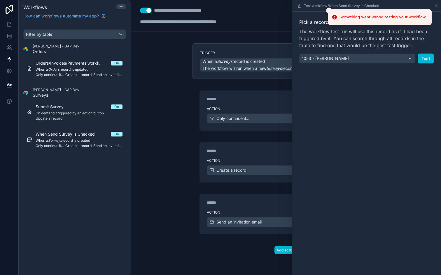
click at [340, 79] on div "Pick a record to trigger the workflow The workflow test run will use this recor…" at bounding box center [366, 144] width 149 height 264
click at [330, 10] on button "Close toast" at bounding box center [329, 11] width 6 height 6
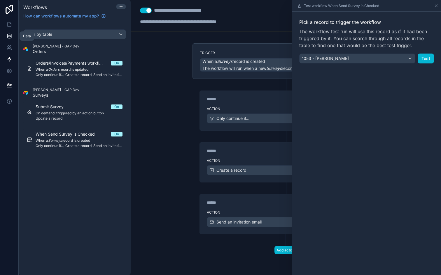
click at [9, 36] on icon at bounding box center [9, 36] width 6 height 6
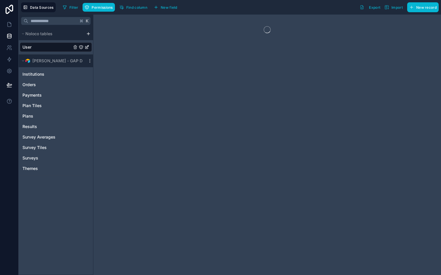
click at [43, 44] on link "User" at bounding box center [46, 47] width 49 height 6
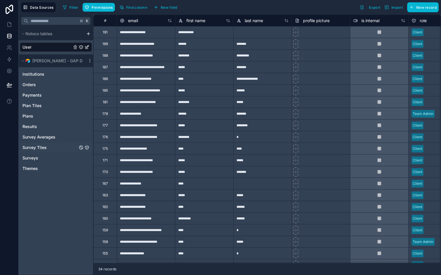
click at [33, 148] on span "Survey Tiles" at bounding box center [34, 148] width 24 height 6
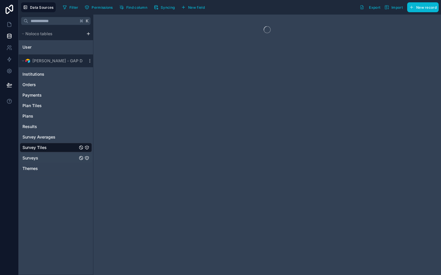
click at [32, 157] on span "Surveys" at bounding box center [30, 158] width 16 height 6
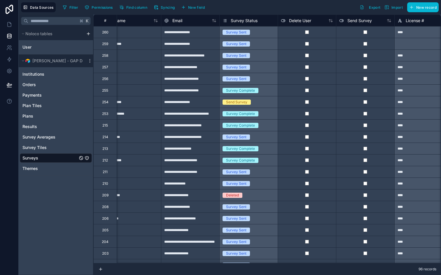
scroll to position [0, 93]
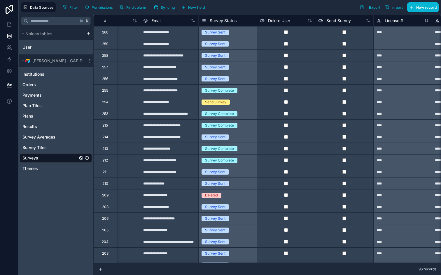
click at [399, 47] on div at bounding box center [402, 44] width 58 height 12
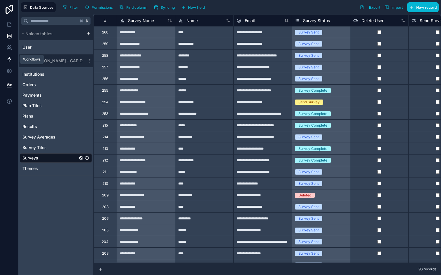
click at [10, 58] on icon at bounding box center [9, 60] width 6 height 6
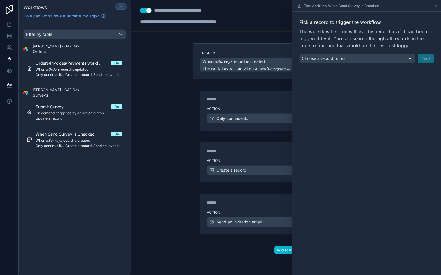
click at [121, 8] on icon at bounding box center [121, 6] width 5 height 5
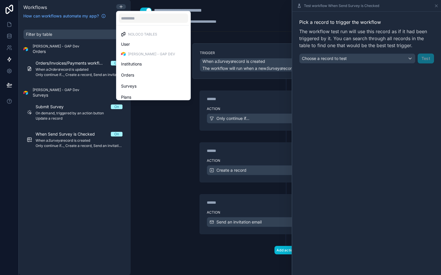
click at [97, 173] on div at bounding box center [220, 137] width 441 height 275
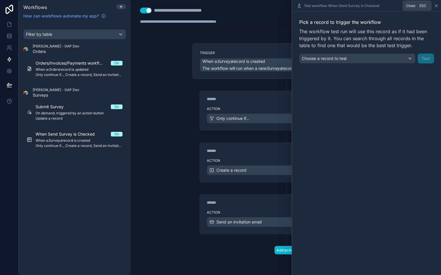
click at [435, 6] on icon at bounding box center [436, 6] width 2 height 2
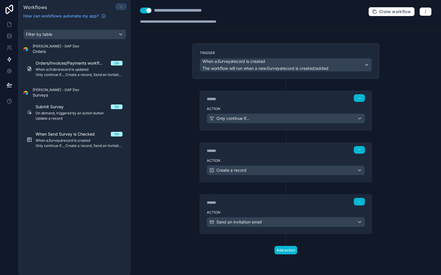
click at [122, 7] on icon at bounding box center [120, 7] width 3 height 0
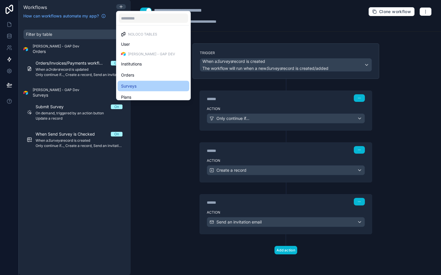
click at [136, 86] on div "Surveys" at bounding box center [153, 86] width 65 height 7
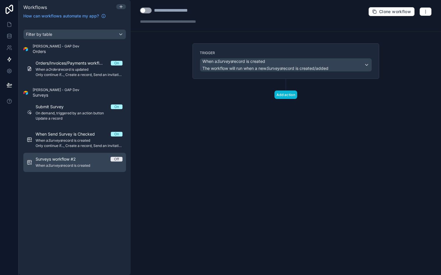
click at [83, 163] on div "Surveys workflow #2 Off When a Surveys record is created" at bounding box center [79, 163] width 87 height 12
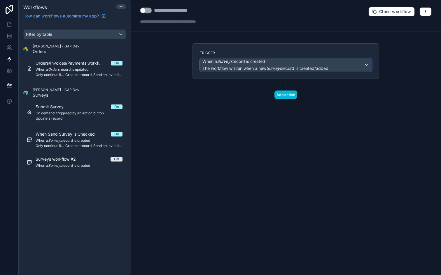
click at [263, 65] on div "When a Surveys record is created The workflow will run when a new Surveys recor…" at bounding box center [265, 65] width 126 height 13
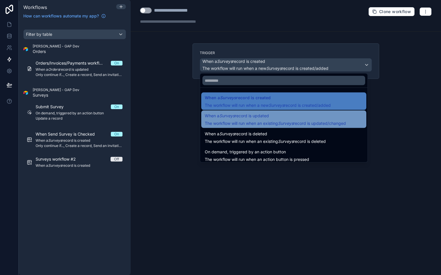
click at [301, 119] on span "When a Surveys record is updated" at bounding box center [275, 115] width 141 height 7
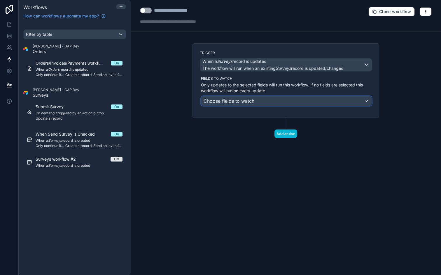
click at [275, 102] on div "Choose fields to watch" at bounding box center [286, 100] width 170 height 9
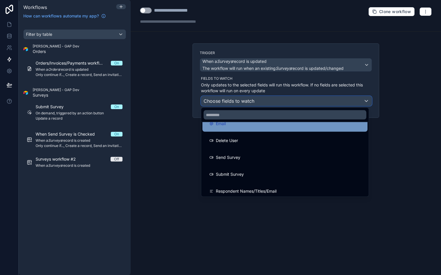
scroll to position [29, 0]
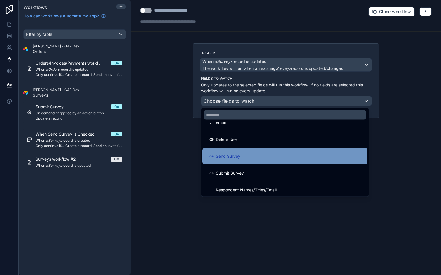
click at [235, 157] on span "Send Survey" at bounding box center [228, 156] width 24 height 7
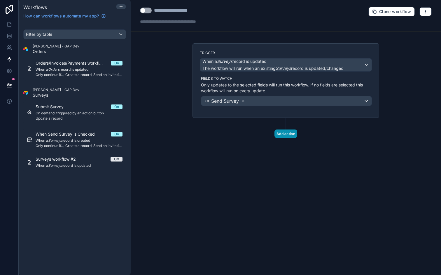
click at [281, 135] on button "Add action" at bounding box center [285, 134] width 23 height 8
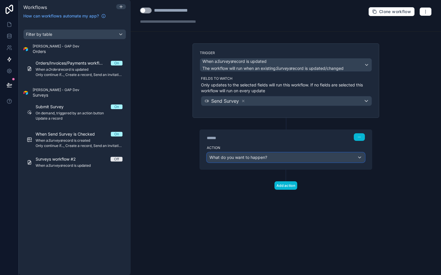
click at [263, 156] on span "What do you want to happen?" at bounding box center [238, 157] width 58 height 5
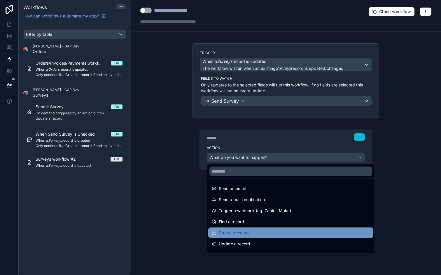
click at [252, 232] on div "Create a record" at bounding box center [291, 233] width 158 height 7
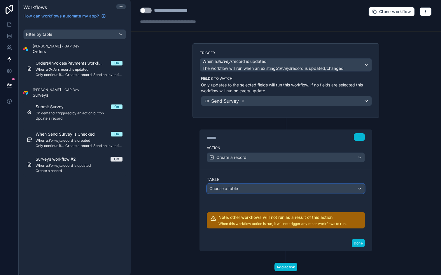
click at [259, 188] on div "Choose a table" at bounding box center [285, 188] width 157 height 9
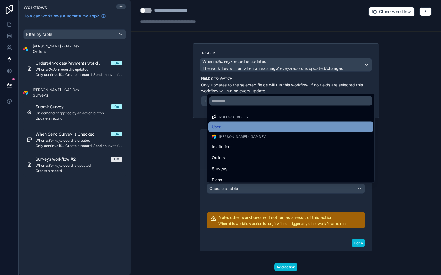
click at [237, 128] on div "User" at bounding box center [291, 127] width 158 height 7
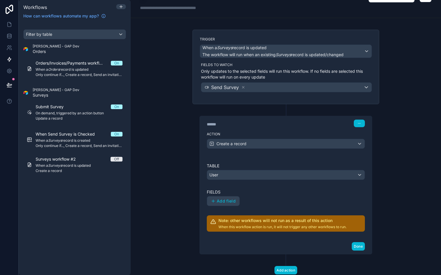
scroll to position [31, 0]
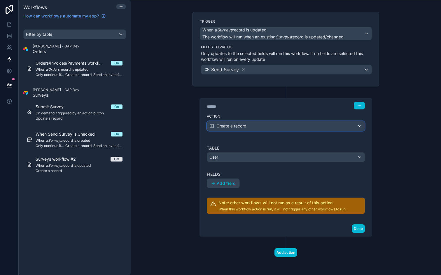
click at [251, 127] on div "Create a record" at bounding box center [285, 126] width 157 height 9
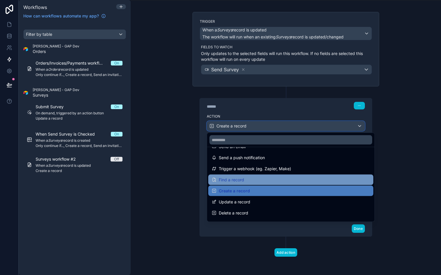
scroll to position [11, 0]
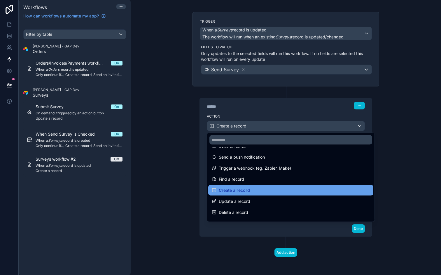
click at [241, 193] on span "Create a record" at bounding box center [234, 190] width 31 height 7
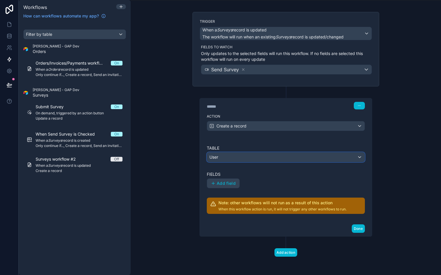
click at [242, 158] on div "User" at bounding box center [285, 157] width 157 height 9
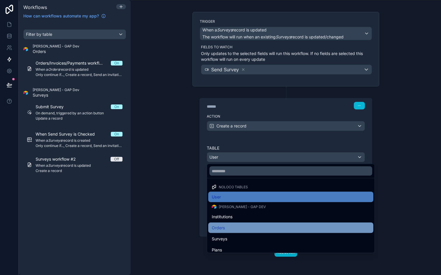
click at [237, 229] on div "Orders" at bounding box center [291, 228] width 158 height 7
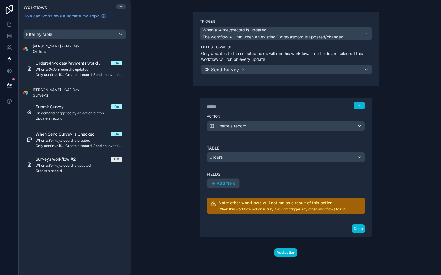
click at [261, 170] on div "Table Orders Fields Add field Note: other workflows will not run as a result of…" at bounding box center [286, 179] width 158 height 69
click at [268, 156] on div "Orders" at bounding box center [285, 157] width 157 height 9
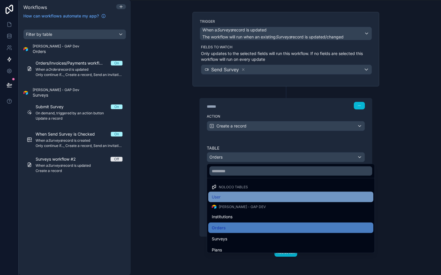
click at [246, 200] on div "User" at bounding box center [291, 197] width 158 height 7
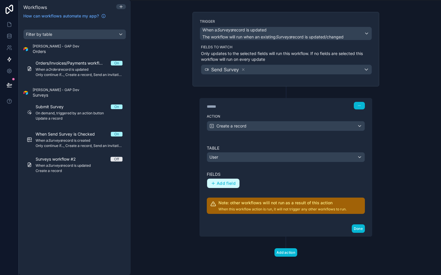
click at [230, 185] on span "Add field" at bounding box center [226, 183] width 19 height 5
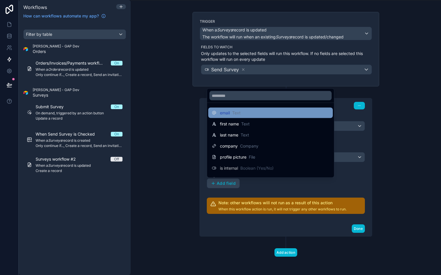
click at [247, 113] on div "email Text" at bounding box center [270, 113] width 117 height 7
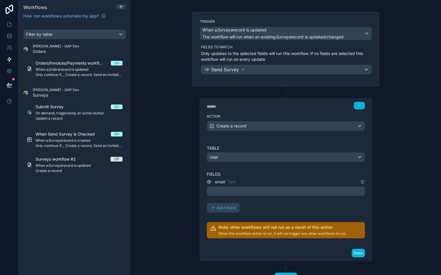
click at [250, 191] on p "﻿" at bounding box center [286, 191] width 154 height 7
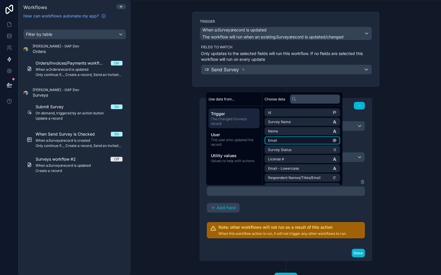
click at [286, 141] on li "Email" at bounding box center [301, 141] width 75 height 8
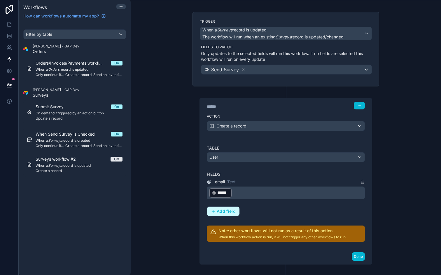
click at [233, 212] on span "Add field" at bounding box center [226, 211] width 19 height 5
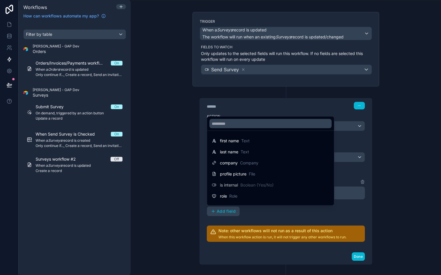
click at [75, 141] on div at bounding box center [220, 137] width 441 height 275
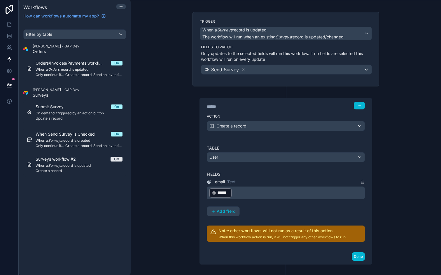
click at [75, 141] on span "When a Surveys record is created" at bounding box center [79, 140] width 87 height 5
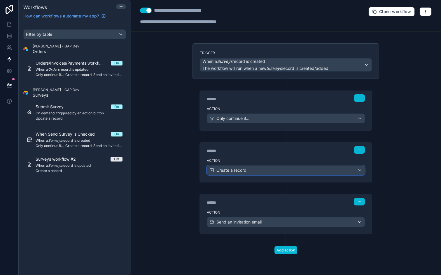
click at [239, 170] on span "Create a record" at bounding box center [231, 171] width 30 height 6
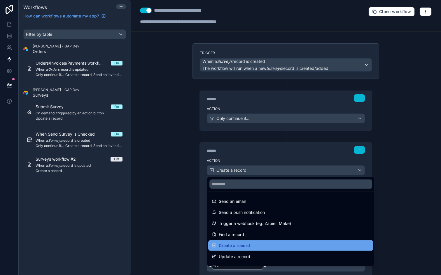
click at [244, 247] on span "Create a record" at bounding box center [234, 245] width 31 height 7
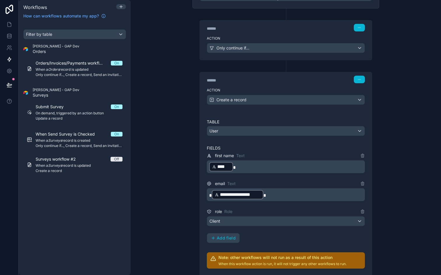
scroll to position [72, 0]
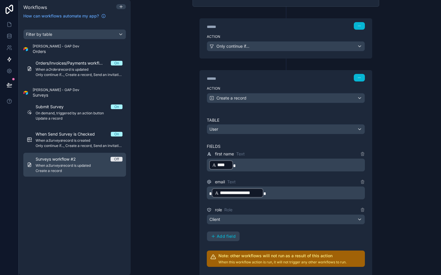
click at [76, 165] on span "When a Surveys record is updated" at bounding box center [79, 165] width 87 height 5
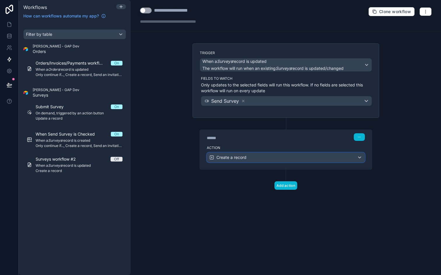
click at [248, 157] on div "Create a record" at bounding box center [285, 157] width 157 height 9
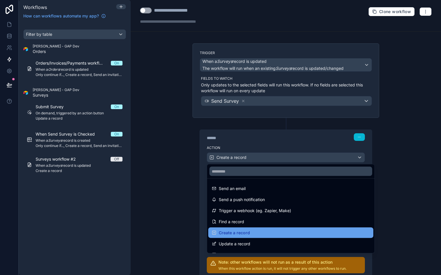
click at [240, 231] on span "Create a record" at bounding box center [234, 233] width 31 height 7
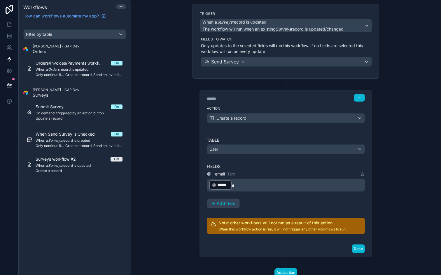
scroll to position [52, 0]
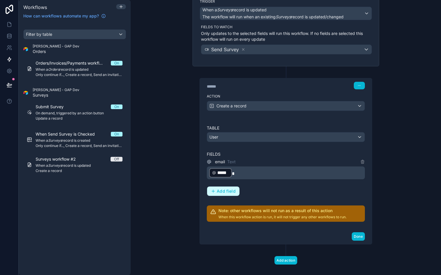
click at [224, 192] on span "Add field" at bounding box center [226, 191] width 19 height 5
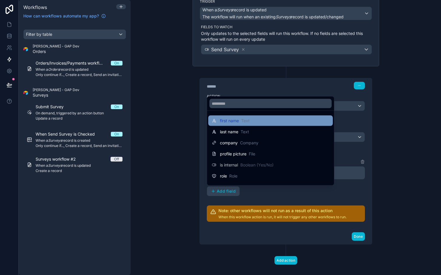
click at [246, 122] on span "Text" at bounding box center [245, 121] width 8 height 6
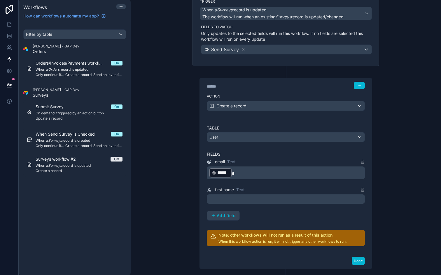
click at [251, 201] on p "﻿" at bounding box center [286, 199] width 154 height 7
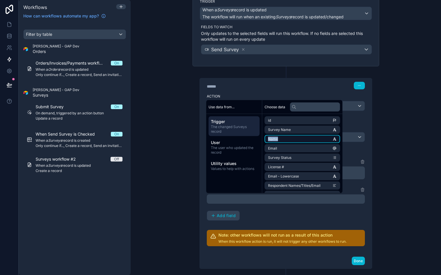
click at [275, 140] on span "Name" at bounding box center [273, 139] width 10 height 5
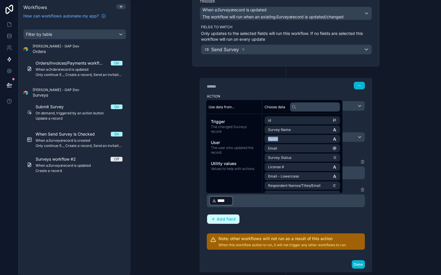
click at [223, 217] on span "Add field" at bounding box center [226, 219] width 19 height 5
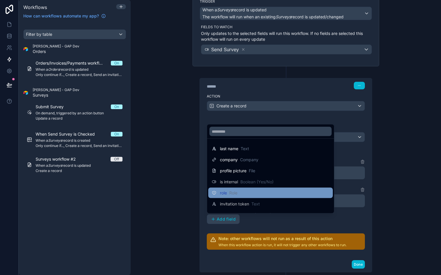
click at [235, 190] on div "role Role" at bounding box center [225, 193] width 26 height 7
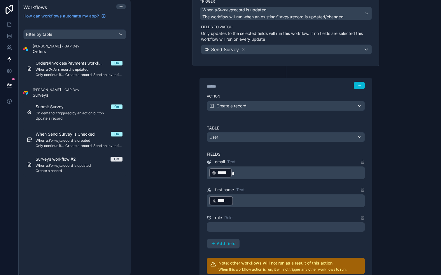
click at [269, 226] on div at bounding box center [286, 227] width 158 height 9
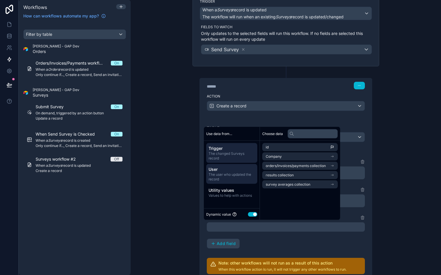
click at [243, 170] on span "User" at bounding box center [231, 170] width 46 height 6
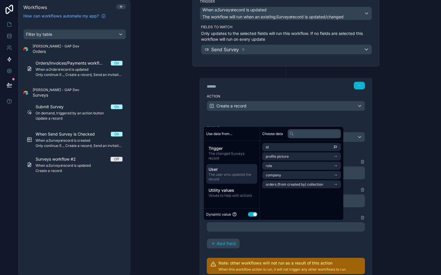
click at [259, 236] on div "email Text ﻿ ***** ﻿ first name Text ﻿ **** ﻿ ﻿ role Role Add field" at bounding box center [286, 204] width 158 height 90
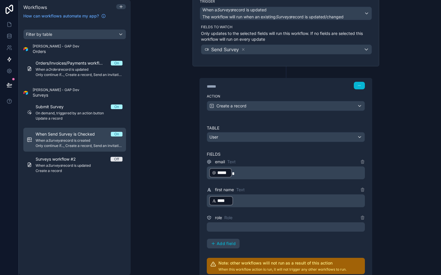
click at [89, 146] on span "Only continue if..., Create a record, Send an invitation email" at bounding box center [79, 146] width 87 height 5
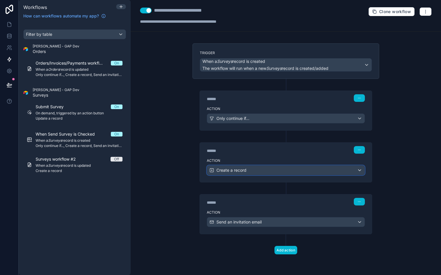
click at [249, 169] on div "Create a record" at bounding box center [285, 170] width 157 height 9
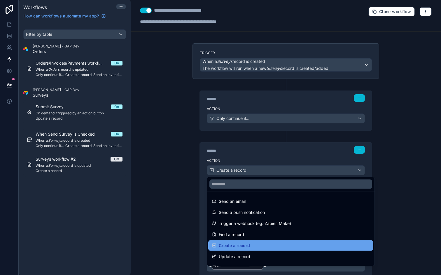
click at [235, 245] on span "Create a record" at bounding box center [234, 245] width 31 height 7
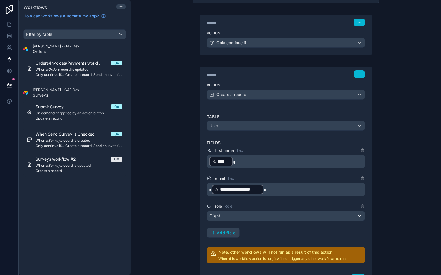
scroll to position [80, 0]
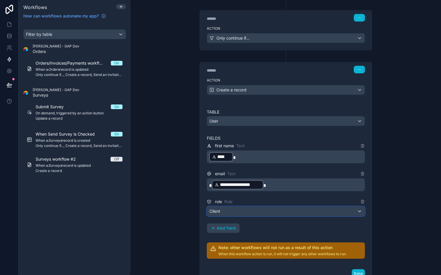
click at [242, 209] on div "Client" at bounding box center [285, 211] width 157 height 9
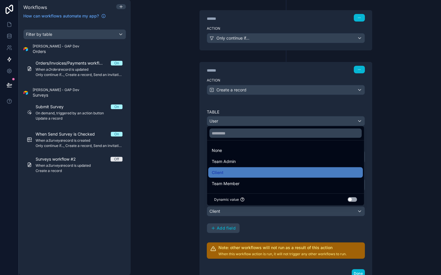
click at [254, 222] on div at bounding box center [220, 137] width 441 height 275
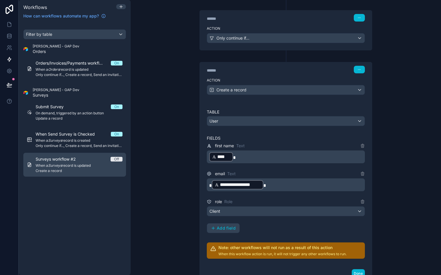
click at [71, 169] on span "Create a record" at bounding box center [79, 171] width 87 height 5
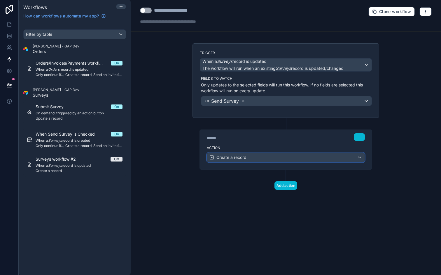
click at [234, 159] on span "Create a record" at bounding box center [231, 158] width 30 height 6
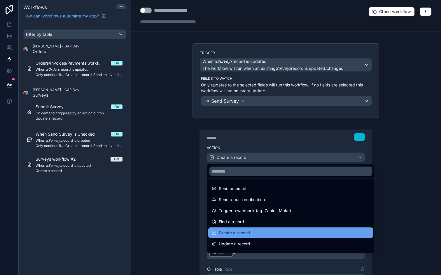
click at [236, 233] on span "Create a record" at bounding box center [234, 233] width 31 height 7
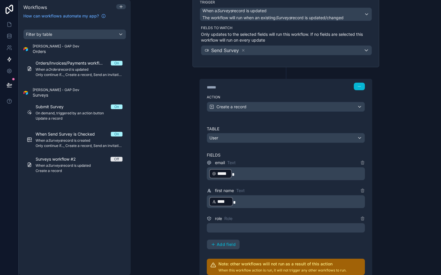
scroll to position [88, 0]
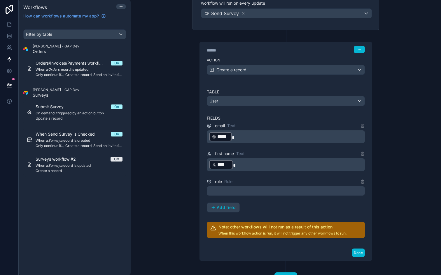
click at [300, 194] on div at bounding box center [286, 191] width 158 height 9
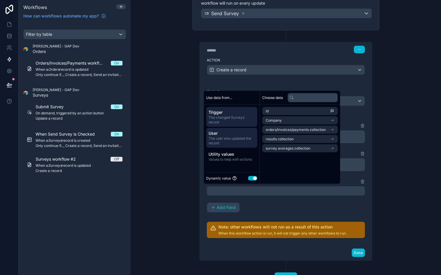
click at [235, 142] on span "The user who updated the record" at bounding box center [231, 140] width 46 height 9
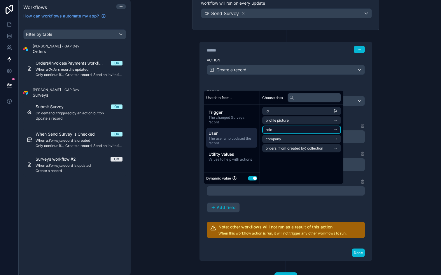
click at [292, 130] on li "role" at bounding box center [301, 130] width 79 height 8
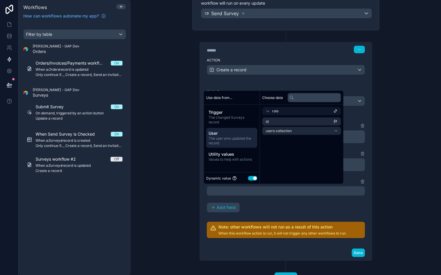
click at [254, 177] on button "Use setting" at bounding box center [252, 178] width 9 height 5
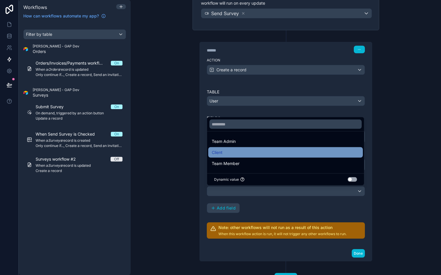
click at [249, 154] on div "Client" at bounding box center [285, 152] width 147 height 7
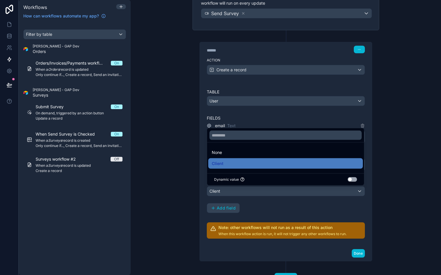
scroll to position [112, 0]
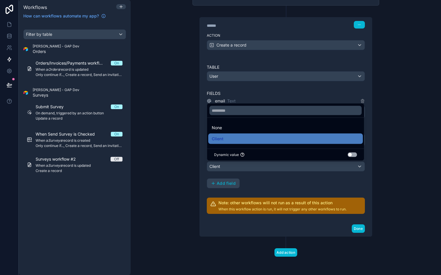
click at [263, 178] on div "email Text ﻿ ***** ﻿ first name Text ﻿ **** ﻿ role Role Client Add field" at bounding box center [286, 143] width 158 height 91
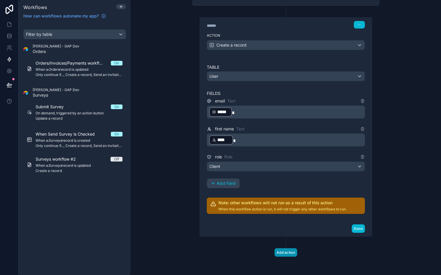
click at [280, 254] on button "Add action" at bounding box center [285, 253] width 23 height 8
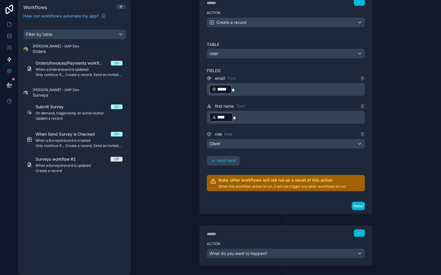
scroll to position [164, 0]
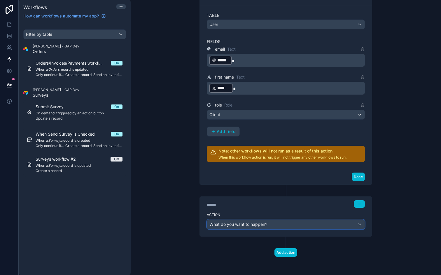
click at [263, 225] on span "What do you want to happen?" at bounding box center [238, 224] width 58 height 5
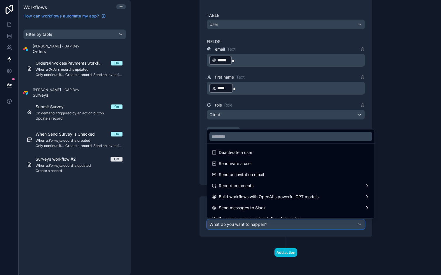
scroll to position [108, 0]
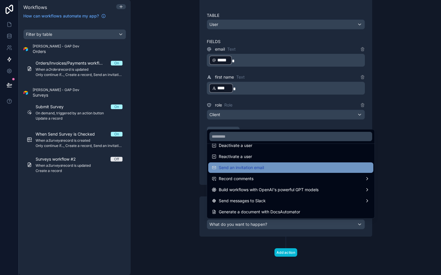
click at [264, 169] on span "Send an invitation email" at bounding box center [241, 167] width 45 height 7
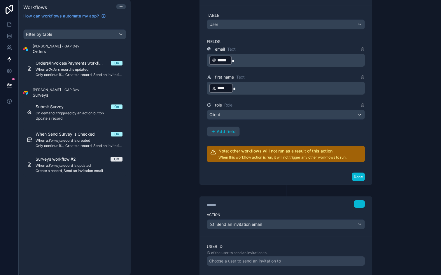
scroll to position [226, 0]
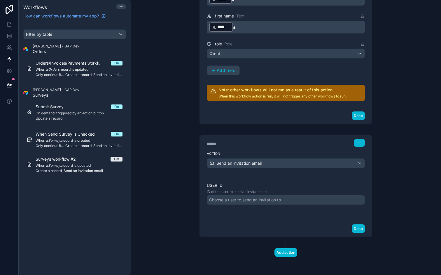
click at [265, 202] on div "Choose a user to send an invitation to" at bounding box center [245, 200] width 72 height 6
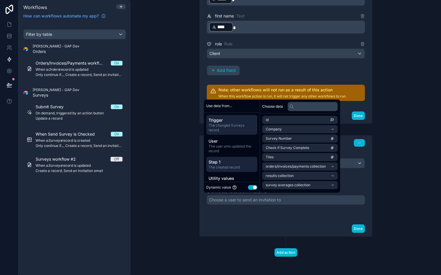
click at [240, 161] on span "Step 1" at bounding box center [231, 162] width 46 height 6
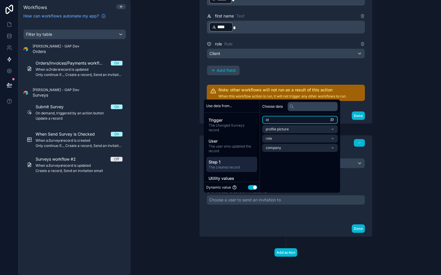
click at [275, 117] on li "id" at bounding box center [299, 120] width 75 height 8
click at [300, 213] on div "User ID ID of the user to send an invitation to. ******" at bounding box center [286, 198] width 158 height 31
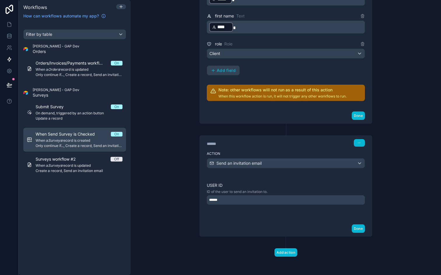
click at [74, 138] on span "When a Surveys record is created" at bounding box center [79, 140] width 87 height 5
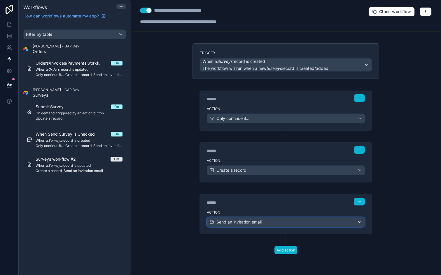
click at [247, 226] on div "Send an invitation email" at bounding box center [285, 222] width 157 height 9
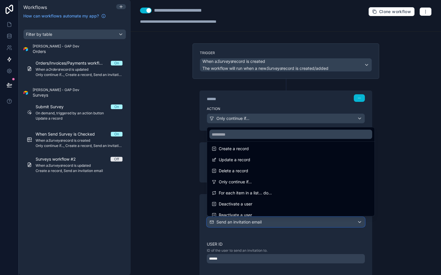
scroll to position [79, 0]
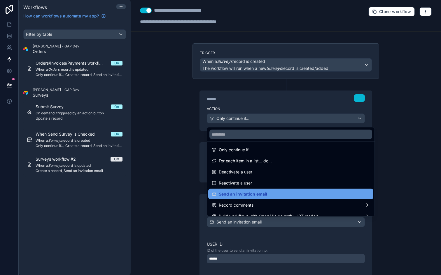
click at [246, 192] on span "Send an invitation email" at bounding box center [243, 194] width 48 height 7
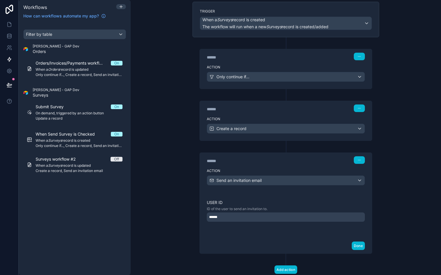
scroll to position [59, 0]
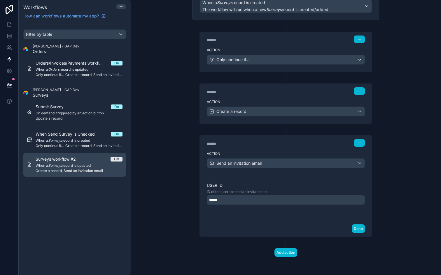
click at [46, 161] on span "Surveys workflow #2" at bounding box center [59, 160] width 47 height 6
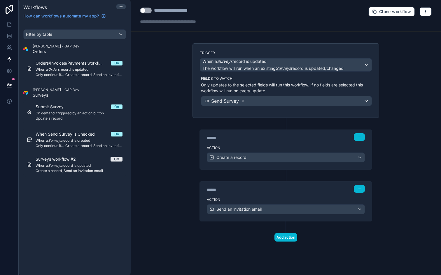
click at [280, 112] on div "Trigger When a Surveys record is updated The workflow will run when an existing…" at bounding box center [285, 80] width 187 height 75
click at [282, 102] on div "Send Survey" at bounding box center [286, 100] width 170 height 9
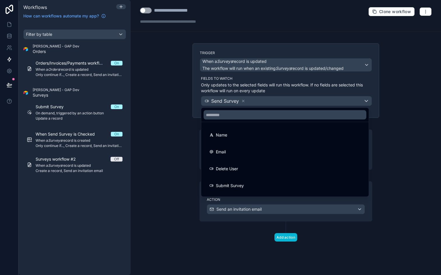
click at [175, 129] on div at bounding box center [220, 137] width 441 height 275
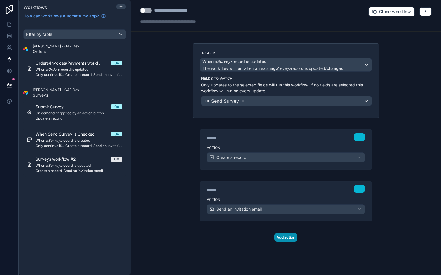
click at [286, 237] on button "Add action" at bounding box center [285, 237] width 23 height 8
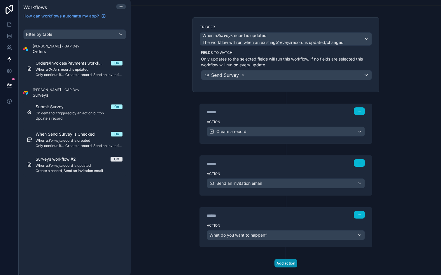
scroll to position [37, 0]
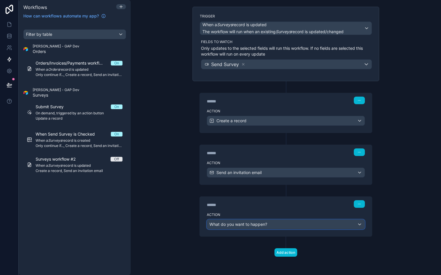
click at [288, 223] on div "What do you want to happen?" at bounding box center [285, 224] width 157 height 9
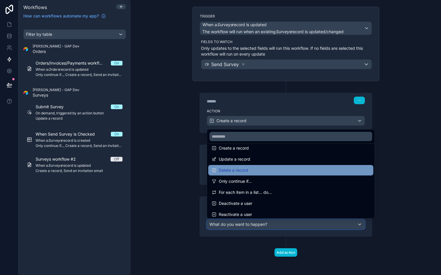
scroll to position [54, 0]
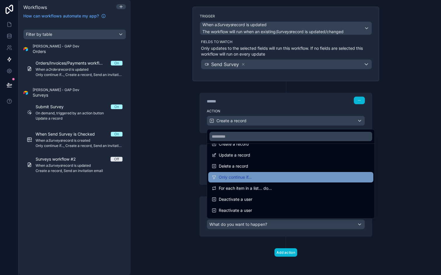
click at [264, 180] on div "Only continue if..." at bounding box center [291, 177] width 158 height 7
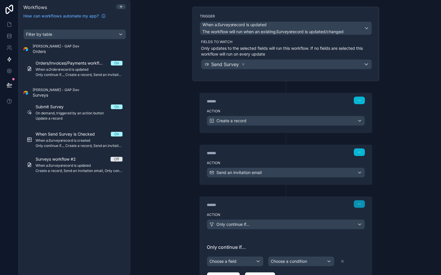
drag, startPoint x: 358, startPoint y: 205, endPoint x: 342, endPoint y: 116, distance: 90.0
click at [342, 116] on div "Trigger When a Surveys record is updated The workflow will run when an existing…" at bounding box center [286, 179] width 196 height 345
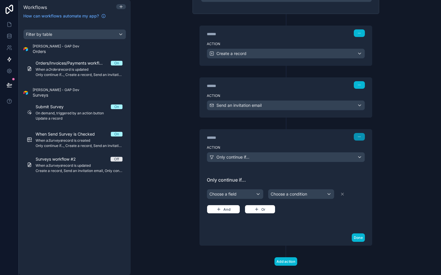
scroll to position [113, 0]
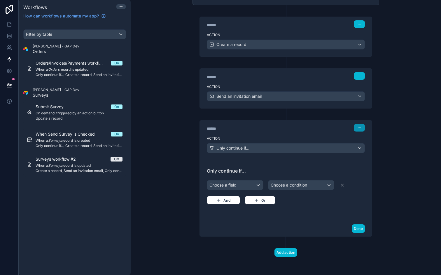
click at [358, 131] on button "button" at bounding box center [359, 128] width 11 height 8
click at [361, 149] on button "Delete" at bounding box center [373, 149] width 40 height 9
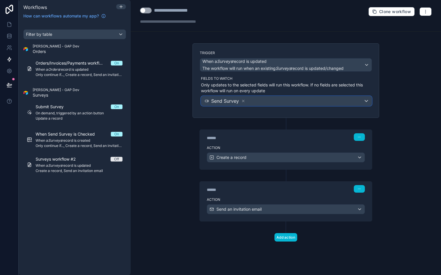
click at [274, 101] on div "Send Survey" at bounding box center [286, 100] width 170 height 9
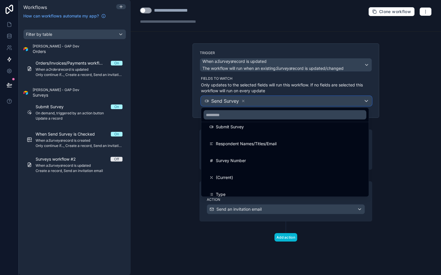
scroll to position [62, 0]
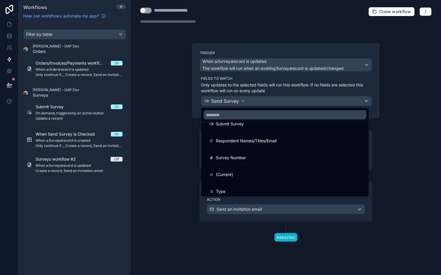
click at [304, 86] on div at bounding box center [220, 137] width 441 height 275
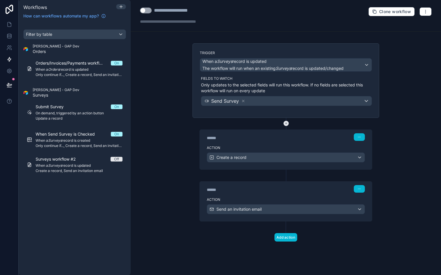
click at [283, 124] on div at bounding box center [285, 124] width 7 height 12
click at [360, 138] on icon "button" at bounding box center [358, 137] width 3 height 3
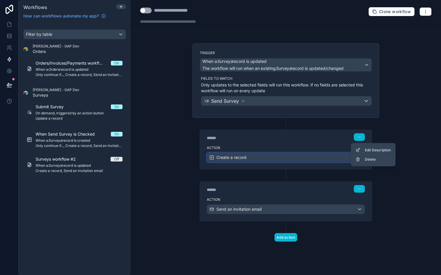
click at [316, 157] on div "Create a record" at bounding box center [285, 157] width 157 height 9
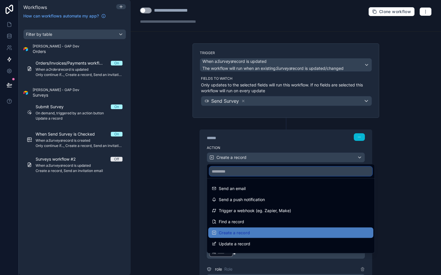
click at [293, 171] on input "text" at bounding box center [290, 171] width 163 height 9
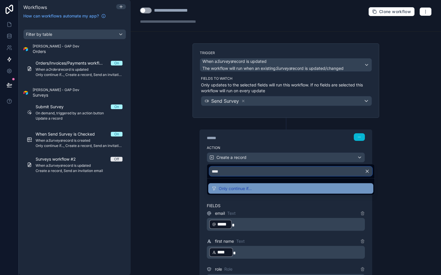
type input "****"
click at [262, 187] on div "Only continue if..." at bounding box center [291, 188] width 158 height 7
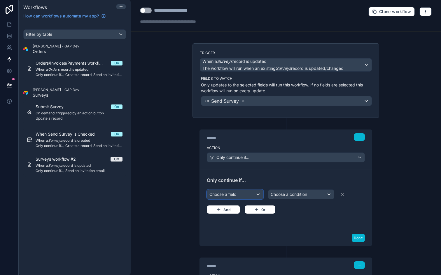
click at [250, 194] on div "Choose a field" at bounding box center [235, 194] width 56 height 9
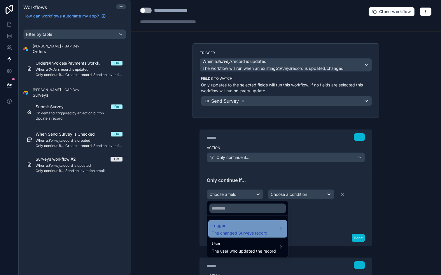
click at [268, 233] on div "Trigger The changed Surveys record" at bounding box center [248, 229] width 72 height 14
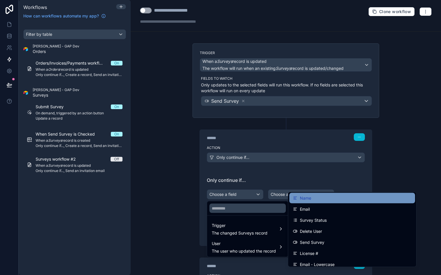
scroll to position [24, 0]
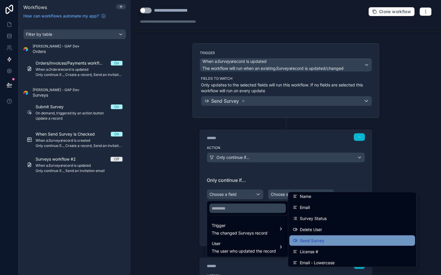
click at [313, 238] on span "Send Survey" at bounding box center [312, 241] width 24 height 7
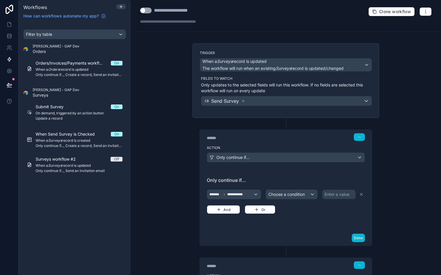
click at [328, 197] on div "Enter a value" at bounding box center [336, 195] width 25 height 6
click at [310, 196] on div "Choose a condition" at bounding box center [291, 194] width 51 height 9
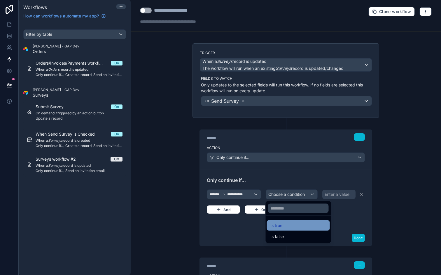
click at [282, 225] on span "Is true" at bounding box center [276, 225] width 12 height 7
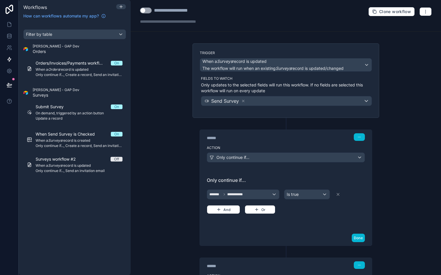
scroll to position [61, 0]
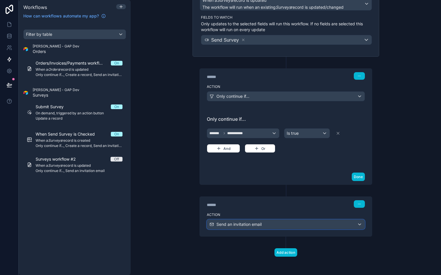
click at [302, 225] on div "Send an invitation email" at bounding box center [285, 224] width 157 height 9
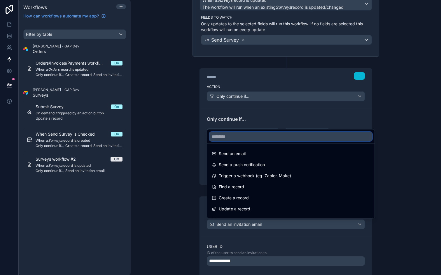
click at [257, 140] on input "text" at bounding box center [290, 136] width 163 height 9
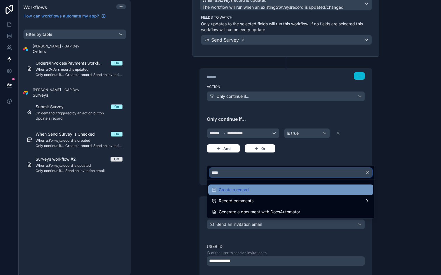
type input "****"
click at [247, 189] on span "Create a record" at bounding box center [234, 190] width 30 height 7
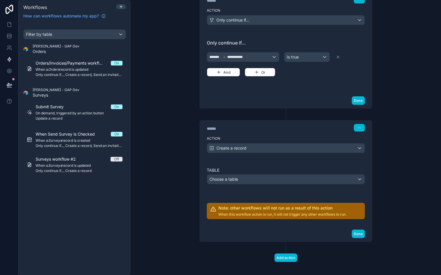
scroll to position [141, 0]
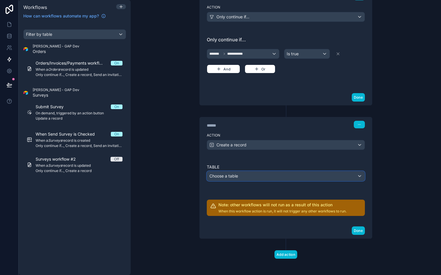
click at [251, 178] on div "Choose a table" at bounding box center [285, 176] width 157 height 9
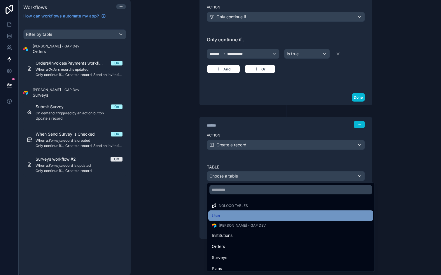
click at [247, 216] on div "User" at bounding box center [291, 215] width 158 height 7
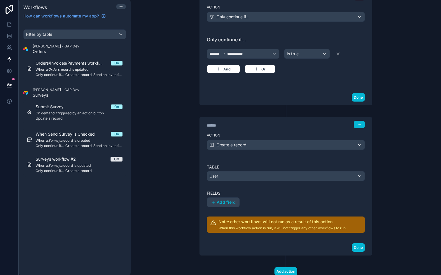
scroll to position [160, 0]
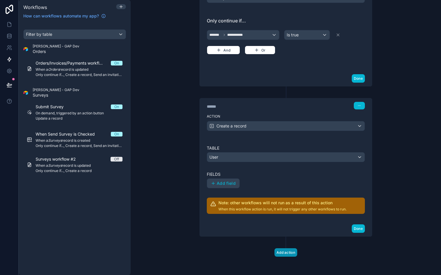
click at [291, 249] on button "Add action" at bounding box center [285, 253] width 23 height 8
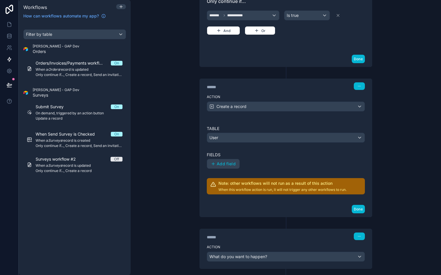
scroll to position [212, 0]
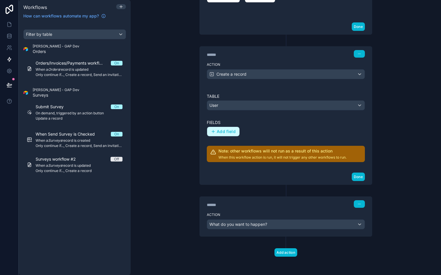
click at [221, 128] on button "Add field" at bounding box center [223, 131] width 32 height 9
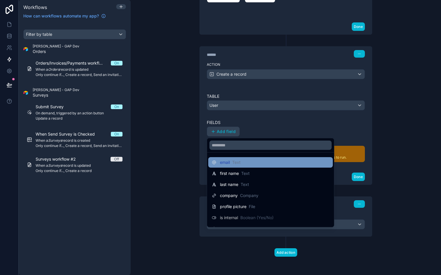
click at [229, 165] on span "email" at bounding box center [225, 163] width 10 height 6
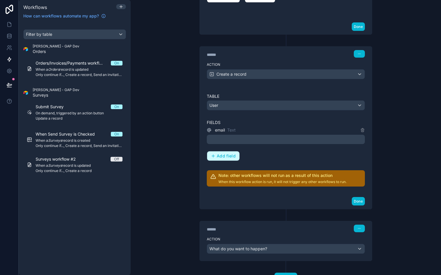
click at [229, 155] on span "Add field" at bounding box center [226, 156] width 19 height 5
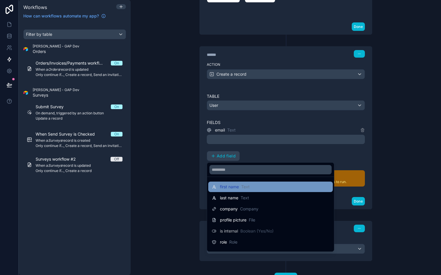
click at [251, 188] on div "first name Text" at bounding box center [270, 187] width 117 height 7
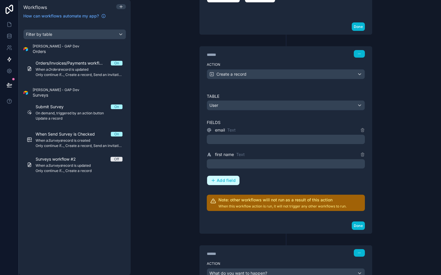
click at [231, 184] on button "Add field" at bounding box center [223, 180] width 32 height 9
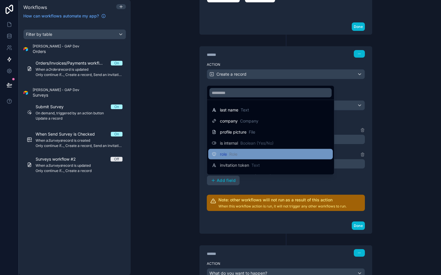
click at [244, 154] on div "role Role" at bounding box center [270, 154] width 117 height 7
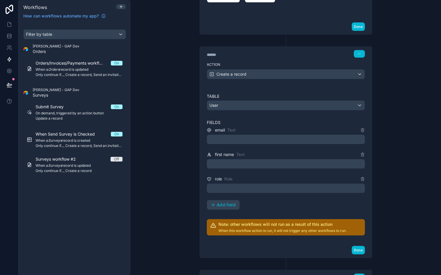
click at [248, 138] on p "﻿" at bounding box center [286, 139] width 154 height 7
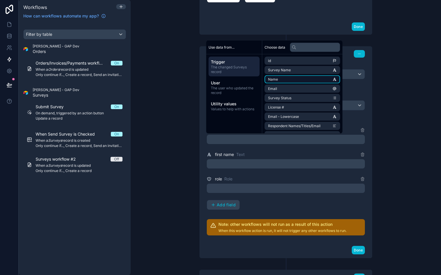
click at [281, 80] on li "Name" at bounding box center [301, 79] width 75 height 8
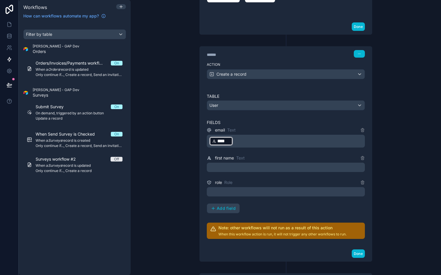
click at [266, 142] on p "﻿ **** ﻿ ﻿" at bounding box center [286, 141] width 154 height 10
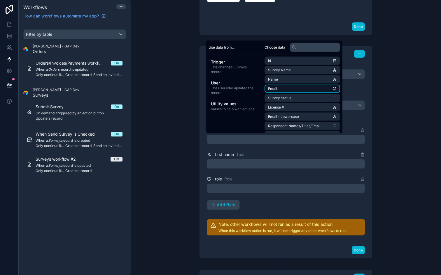
click at [280, 87] on li "Email" at bounding box center [301, 89] width 75 height 8
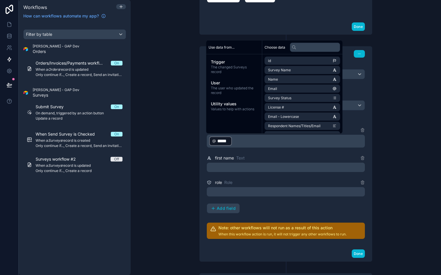
click at [251, 166] on p "﻿" at bounding box center [286, 167] width 154 height 7
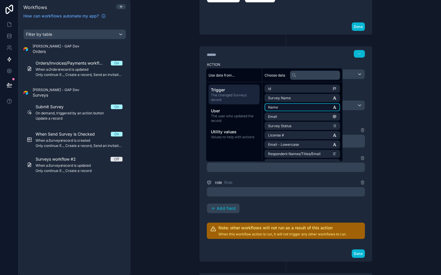
click at [277, 108] on span "Name" at bounding box center [273, 107] width 10 height 5
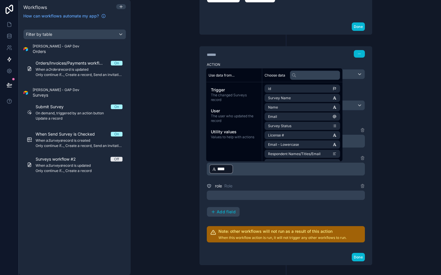
click at [256, 192] on div at bounding box center [286, 195] width 158 height 9
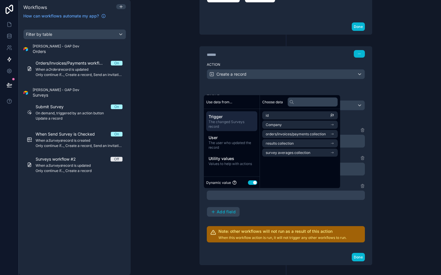
click at [254, 182] on button "Use setting" at bounding box center [252, 182] width 9 height 5
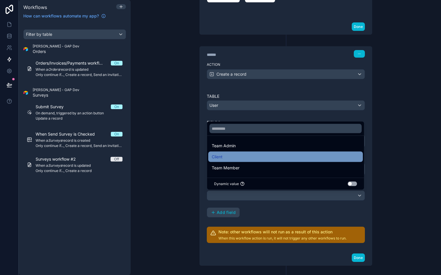
click at [245, 158] on div "Client" at bounding box center [285, 157] width 147 height 7
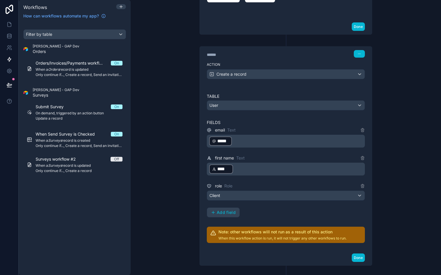
click at [267, 217] on div "email Text ﻿ ***** ﻿ ﻿ first name Text ﻿ **** ﻿ ﻿ role Role Client Add field" at bounding box center [286, 172] width 158 height 91
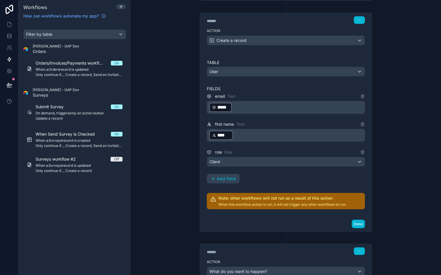
scroll to position [293, 0]
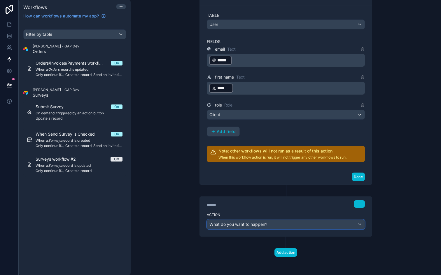
click at [275, 222] on div "What do you want to happen?" at bounding box center [285, 224] width 157 height 9
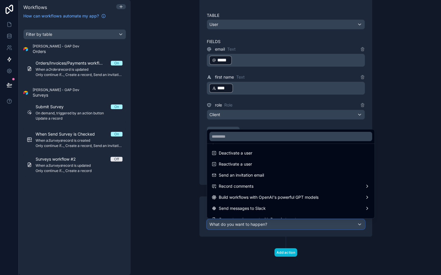
scroll to position [101, 0]
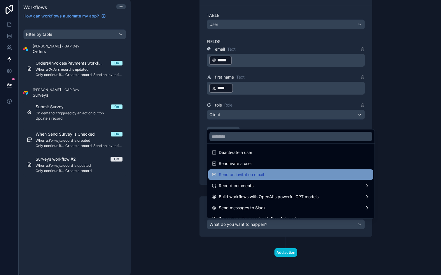
click at [262, 172] on span "Send an invitation email" at bounding box center [241, 174] width 45 height 7
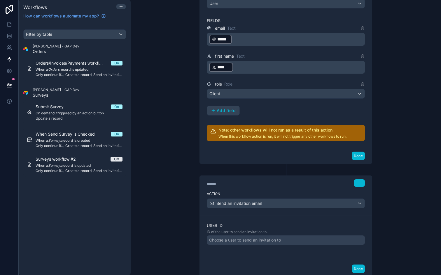
scroll to position [354, 0]
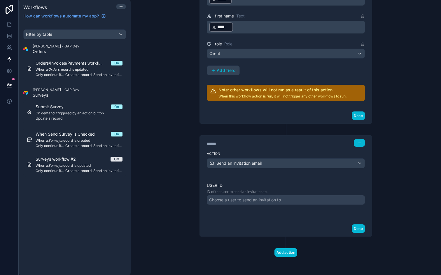
click at [262, 202] on div "Choose a user to send an invitation to" at bounding box center [245, 200] width 72 height 6
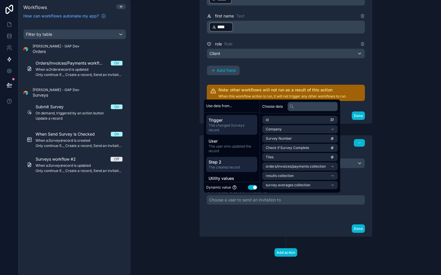
scroll to position [9, 0]
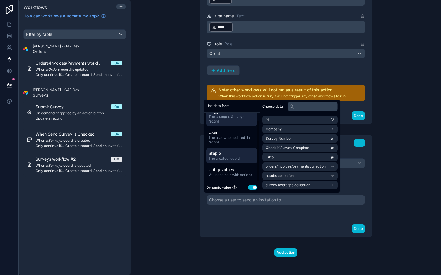
click at [236, 153] on span "Step 2" at bounding box center [231, 154] width 46 height 6
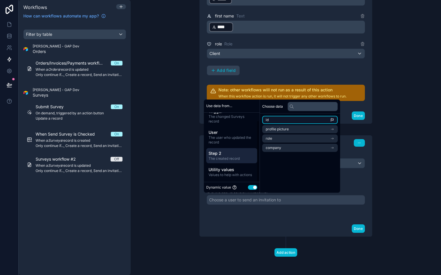
click at [284, 121] on li "id" at bounding box center [299, 120] width 75 height 8
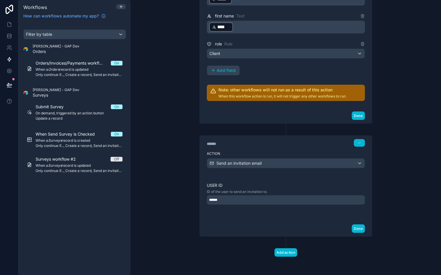
click at [313, 214] on div "User ID ID of the user to send an invitation to. ******" at bounding box center [286, 198] width 172 height 46
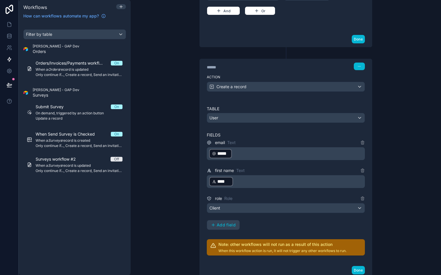
scroll to position [194, 0]
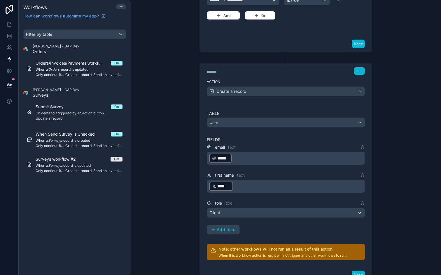
click at [232, 68] on div "****** Step 2" at bounding box center [286, 71] width 158 height 8
click at [218, 72] on div "******" at bounding box center [250, 72] width 87 height 6
click at [357, 70] on button "button" at bounding box center [359, 71] width 11 height 8
click at [365, 84] on span "Edit Description" at bounding box center [378, 84] width 26 height 5
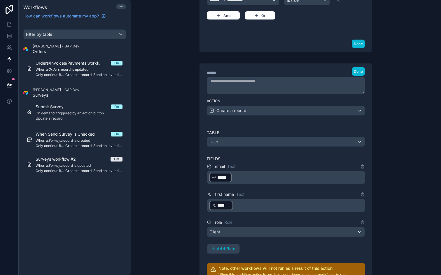
click at [262, 84] on textarea at bounding box center [286, 85] width 158 height 17
type textarea "**********"
click at [355, 74] on button "Done" at bounding box center [357, 71] width 13 height 8
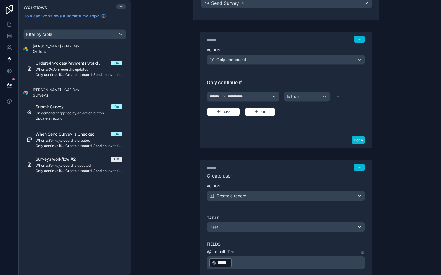
scroll to position [140, 0]
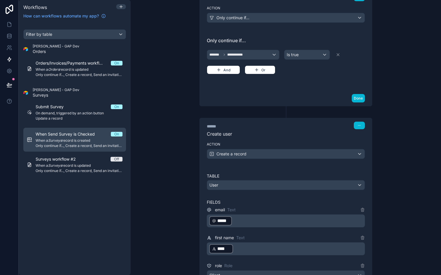
click at [91, 132] on span "When Send Survey is Checked" at bounding box center [69, 134] width 66 height 6
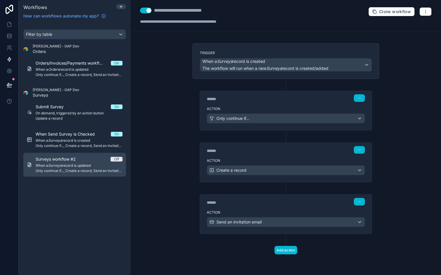
click at [81, 169] on span "Only continue if..., Create a record, Send an invitation email" at bounding box center [79, 171] width 87 height 5
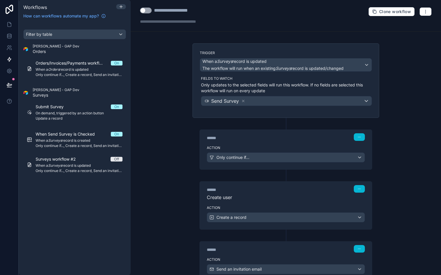
scroll to position [45, 0]
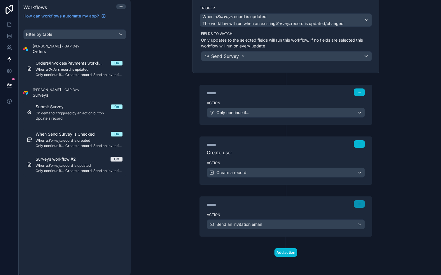
click at [361, 202] on button "button" at bounding box center [359, 205] width 11 height 8
click at [370, 216] on span "Edit Description" at bounding box center [378, 217] width 26 height 5
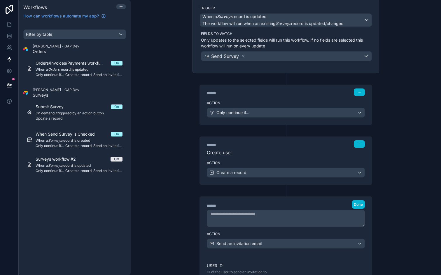
click at [286, 219] on textarea at bounding box center [286, 218] width 158 height 17
type textarea "**********"
click at [360, 203] on span "Done" at bounding box center [358, 205] width 9 height 4
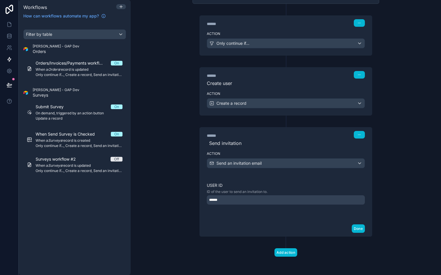
scroll to position [0, 0]
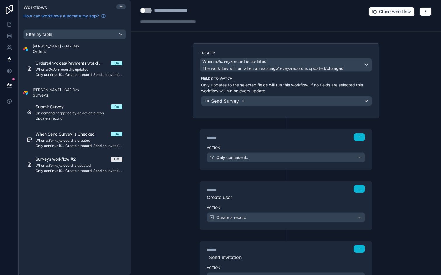
click at [147, 9] on button "Use setting" at bounding box center [146, 11] width 12 height 6
click at [169, 81] on div "**********" at bounding box center [286, 137] width 310 height 275
click at [152, 150] on div "**********" at bounding box center [286, 137] width 310 height 275
click at [10, 83] on icon at bounding box center [9, 85] width 6 height 6
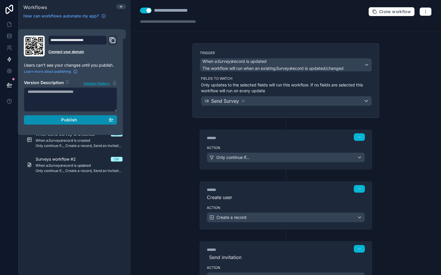
click at [50, 120] on div "Publish" at bounding box center [71, 119] width 86 height 5
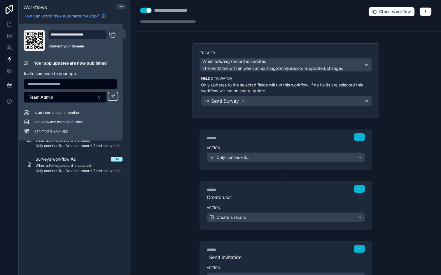
click at [148, 91] on div "**********" at bounding box center [286, 137] width 310 height 275
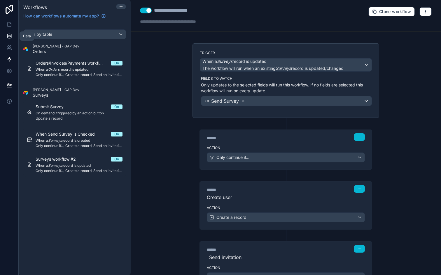
click at [10, 35] on icon at bounding box center [9, 36] width 6 height 6
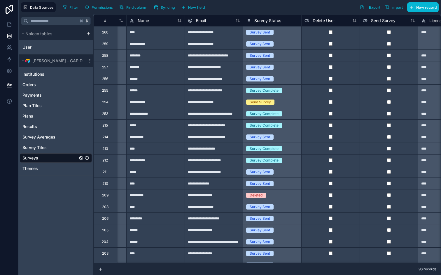
scroll to position [0, 72]
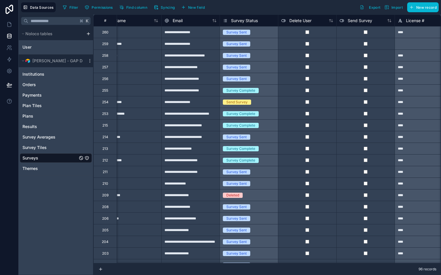
click at [366, 65] on div at bounding box center [365, 67] width 58 height 12
click at [327, 74] on div at bounding box center [307, 79] width 58 height 12
click at [11, 59] on icon at bounding box center [9, 60] width 6 height 6
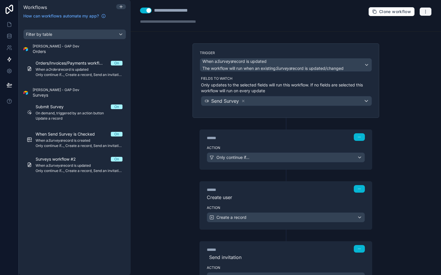
click at [427, 10] on icon "button" at bounding box center [425, 11] width 5 height 5
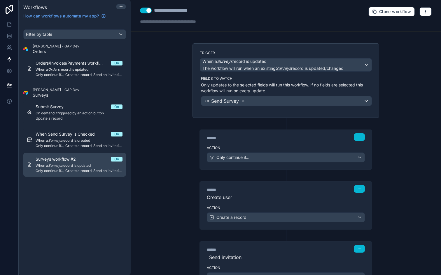
click at [62, 173] on link "Surveys workflow #2 On When a Surveys record is updated Only continue if..., Cr…" at bounding box center [74, 165] width 103 height 24
click at [66, 168] on span "When a Surveys record is updated" at bounding box center [79, 165] width 87 height 5
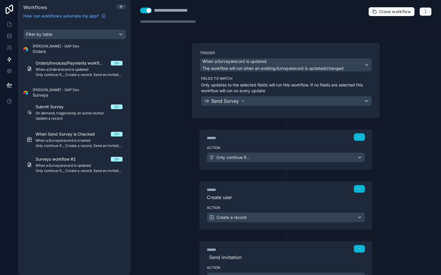
click at [425, 13] on icon "button" at bounding box center [425, 11] width 5 height 5
click at [412, 26] on span "Test workflow" at bounding box center [410, 25] width 28 height 5
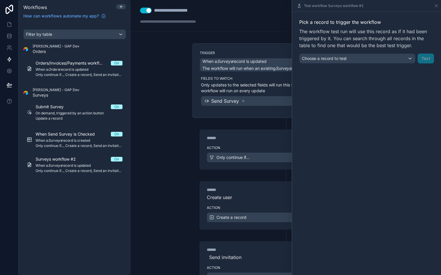
click at [434, 8] on div "Test workflow Surveys workflow #2" at bounding box center [366, 5] width 144 height 11
click at [436, 7] on icon at bounding box center [436, 5] width 5 height 5
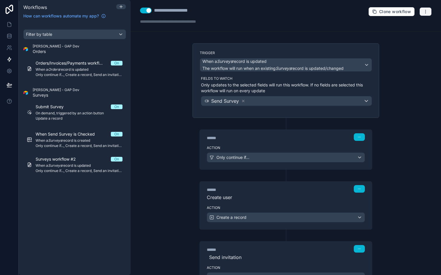
click at [425, 11] on icon "button" at bounding box center [425, 11] width 5 height 5
click at [406, 35] on span "Run history" at bounding box center [410, 34] width 28 height 5
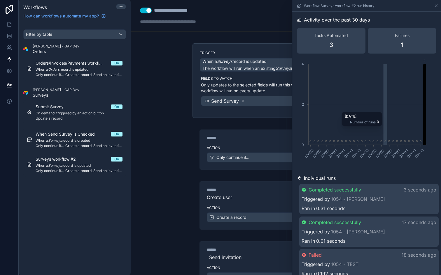
scroll to position [65, 0]
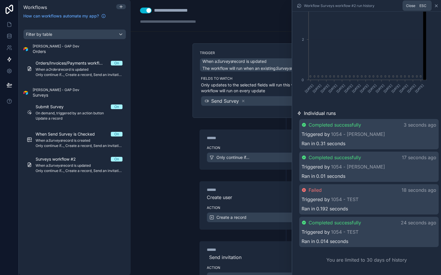
click at [435, 3] on icon at bounding box center [436, 5] width 5 height 5
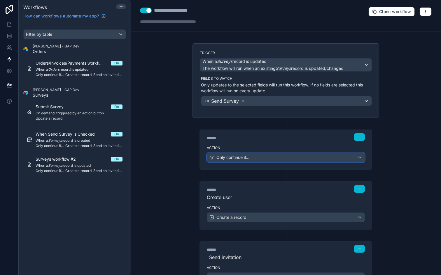
click at [302, 157] on div "Only continue if..." at bounding box center [285, 157] width 157 height 9
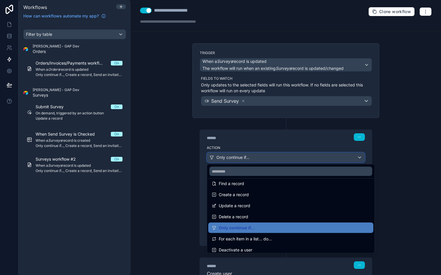
scroll to position [40, 0]
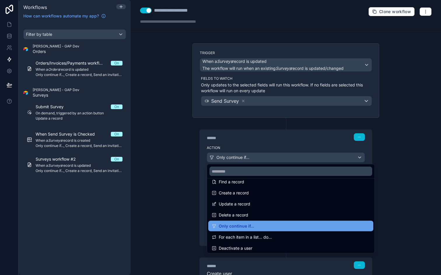
click at [266, 226] on div "Only continue if..." at bounding box center [291, 226] width 158 height 7
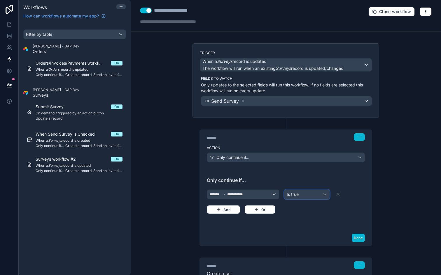
click at [299, 194] on div "Is true" at bounding box center [306, 194] width 45 height 9
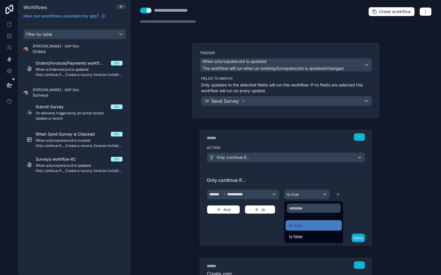
click at [272, 194] on div at bounding box center [220, 137] width 441 height 275
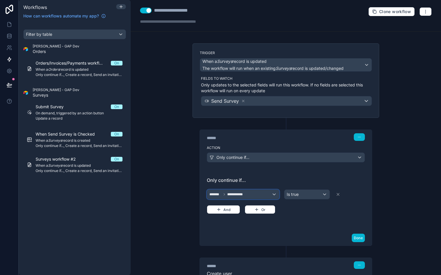
click at [272, 194] on div "**********" at bounding box center [243, 194] width 72 height 9
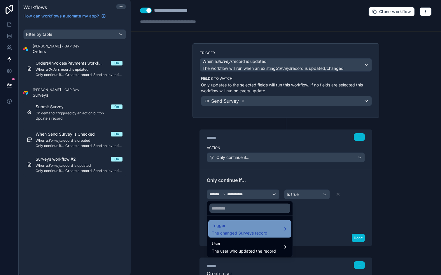
click at [277, 231] on div "Trigger The changed Surveys record" at bounding box center [250, 229] width 76 height 14
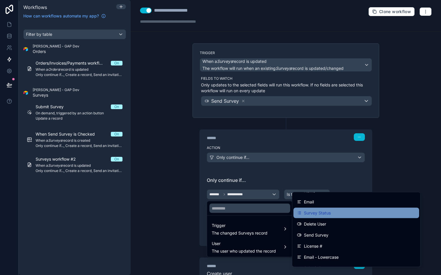
scroll to position [35, 0]
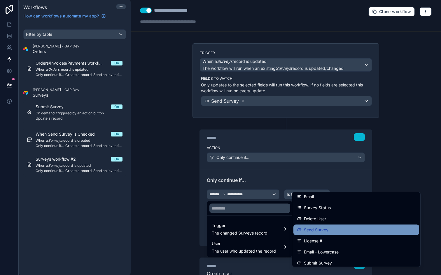
click at [335, 230] on div "Send Survey" at bounding box center [356, 230] width 119 height 7
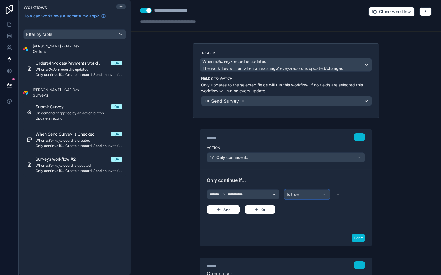
click at [325, 197] on div "Is true" at bounding box center [306, 194] width 45 height 9
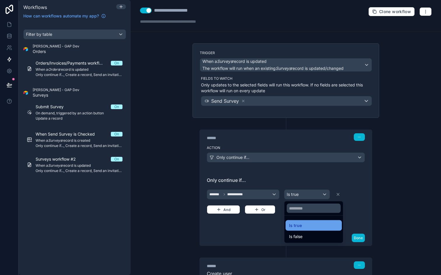
click at [312, 224] on div "Is true" at bounding box center [313, 225] width 49 height 7
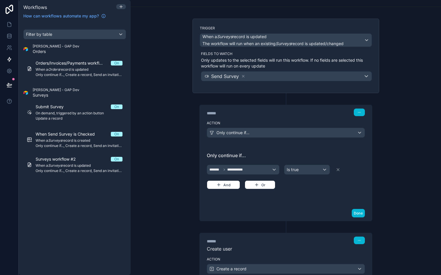
scroll to position [27, 0]
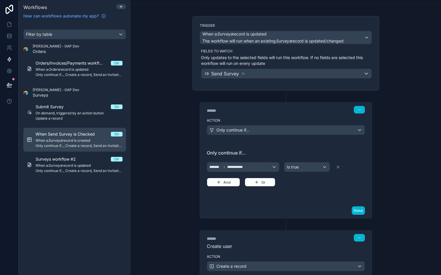
click at [68, 144] on span "Only continue if..., Create a record, Send an invitation email" at bounding box center [79, 146] width 87 height 5
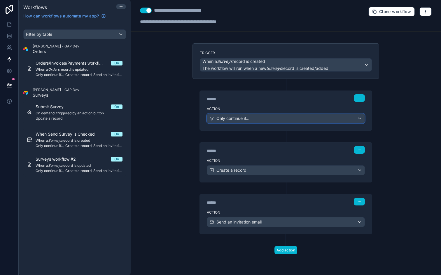
click at [264, 117] on div "Only continue if..." at bounding box center [285, 118] width 157 height 9
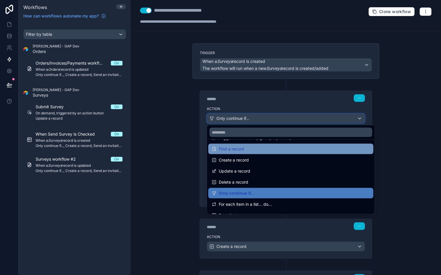
scroll to position [38, 0]
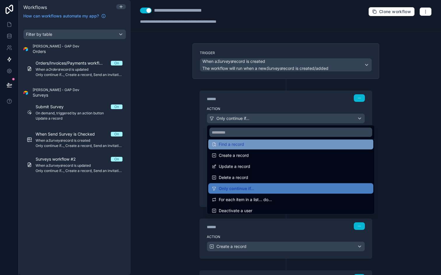
click at [255, 187] on div "Only continue if..." at bounding box center [291, 188] width 158 height 7
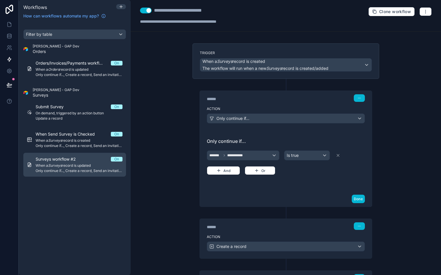
click at [68, 169] on span "Only continue if..., Create a record, Send an invitation email" at bounding box center [79, 171] width 87 height 5
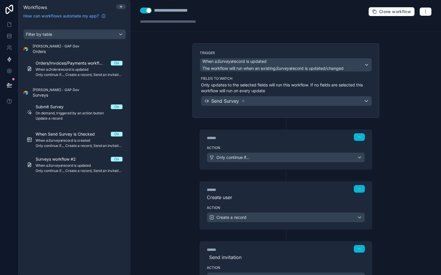
click at [166, 102] on div "**********" at bounding box center [286, 137] width 310 height 275
click at [8, 83] on icon at bounding box center [9, 84] width 5 height 3
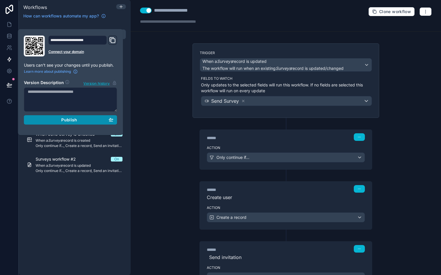
click at [51, 119] on div "Publish" at bounding box center [71, 119] width 86 height 5
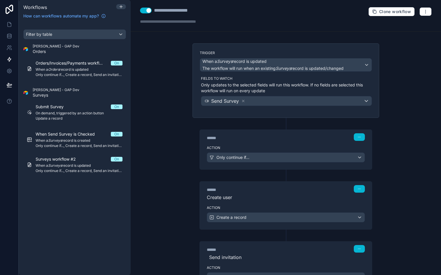
click at [163, 94] on div "**********" at bounding box center [286, 137] width 310 height 275
click at [152, 139] on div "**********" at bounding box center [286, 137] width 310 height 275
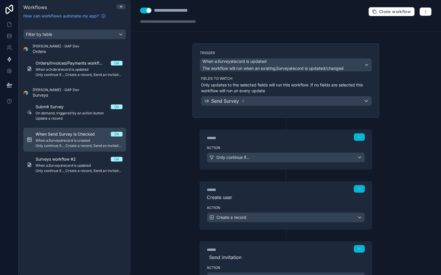
click at [92, 142] on span "When a Surveys record is created" at bounding box center [79, 140] width 87 height 5
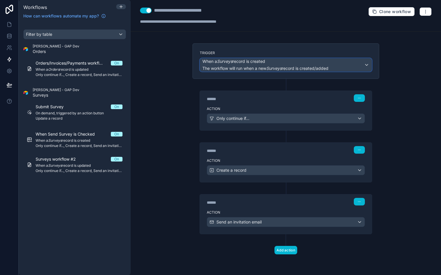
click at [367, 64] on div "When a Surveys record is created The workflow will run when a new Surveys recor…" at bounding box center [285, 65] width 171 height 13
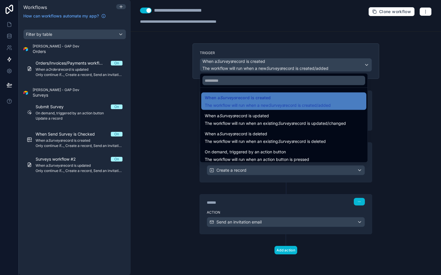
click at [367, 64] on div at bounding box center [220, 137] width 441 height 275
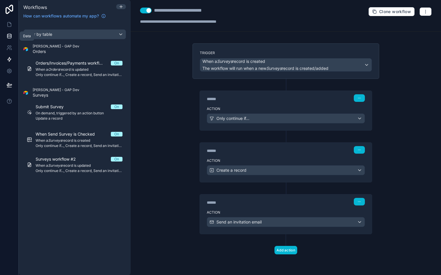
click at [10, 38] on icon at bounding box center [9, 36] width 6 height 6
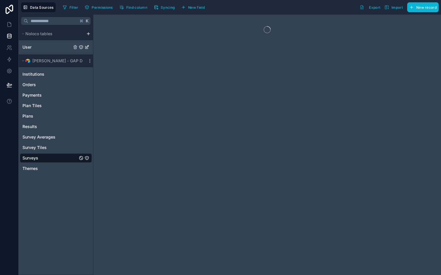
click at [40, 44] on link "User" at bounding box center [46, 47] width 49 height 6
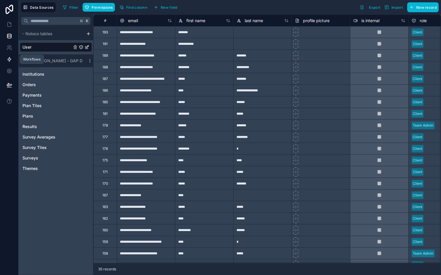
click at [9, 57] on icon at bounding box center [9, 59] width 3 height 4
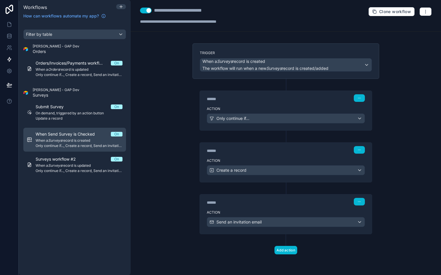
click at [85, 146] on span "Only continue if..., Create a record, Send an invitation email" at bounding box center [79, 146] width 87 height 5
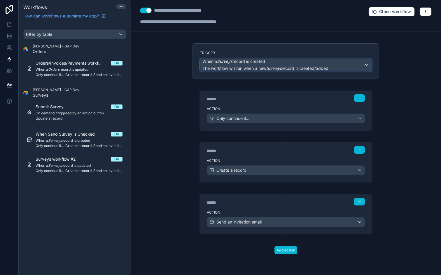
click at [304, 63] on span "When a Surveys record is created" at bounding box center [265, 62] width 126 height 6
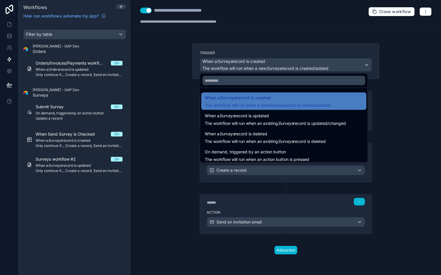
click at [154, 101] on div at bounding box center [220, 137] width 441 height 275
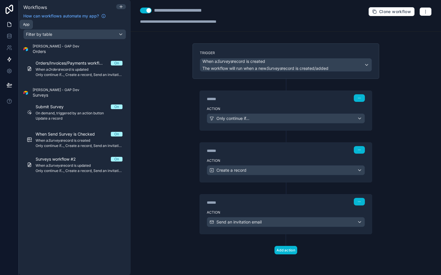
click at [9, 26] on icon at bounding box center [9, 25] width 6 height 6
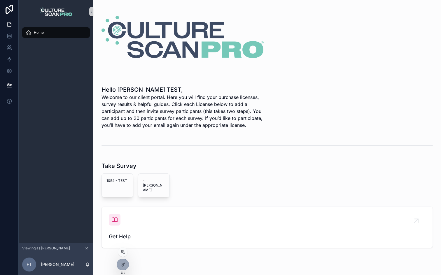
click at [124, 256] on div at bounding box center [122, 252] width 9 height 9
click at [124, 253] on icon at bounding box center [122, 252] width 5 height 5
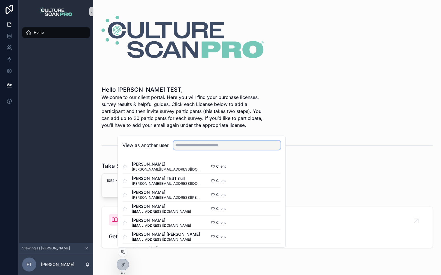
click at [234, 147] on input "text" at bounding box center [226, 145] width 107 height 9
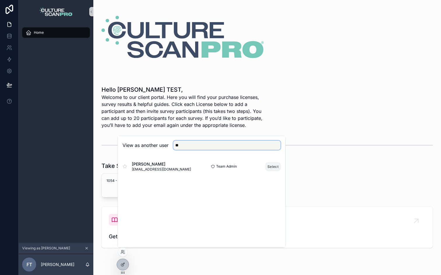
type input "**"
click at [274, 166] on button "Select" at bounding box center [272, 167] width 15 height 8
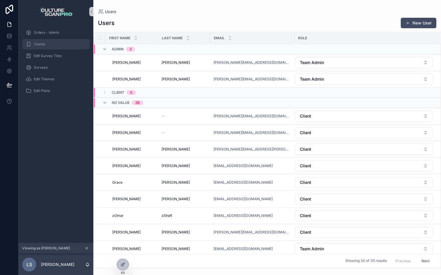
click at [49, 41] on div "Clients" at bounding box center [56, 44] width 61 height 9
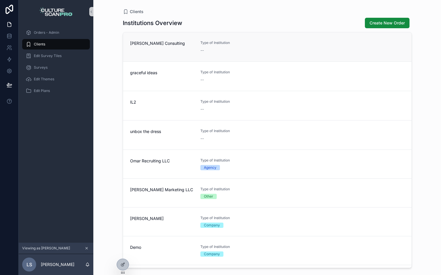
click at [149, 49] on div "[PERSON_NAME] Consulting" at bounding box center [161, 47] width 63 height 13
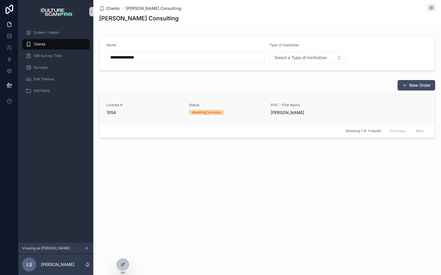
click at [150, 106] on span "License #" at bounding box center [143, 105] width 75 height 5
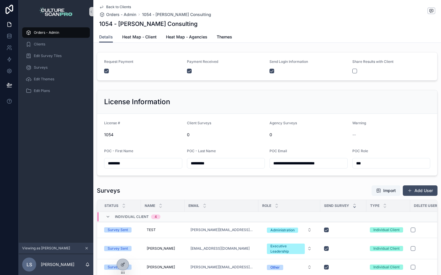
scroll to position [91, 0]
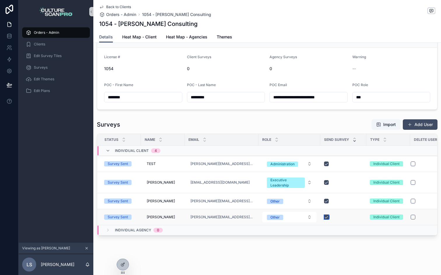
click at [324, 219] on button "scrollable content" at bounding box center [326, 217] width 5 height 5
click at [314, 242] on div "**********" at bounding box center [266, 92] width 347 height 367
click at [324, 219] on button "scrollable content" at bounding box center [326, 217] width 5 height 5
click at [324, 181] on button "scrollable content" at bounding box center [326, 182] width 5 height 5
click at [306, 252] on div "**********" at bounding box center [266, 92] width 347 height 367
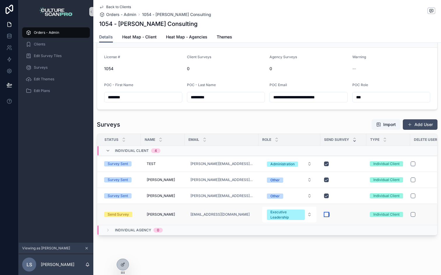
click at [324, 215] on button "scrollable content" at bounding box center [326, 214] width 5 height 5
click at [310, 254] on div "**********" at bounding box center [266, 92] width 347 height 367
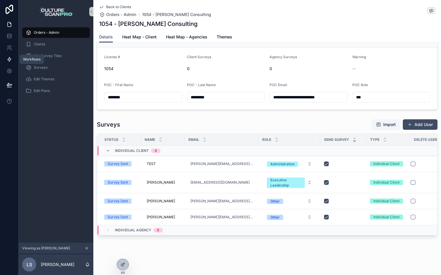
click at [8, 60] on icon at bounding box center [9, 59] width 3 height 4
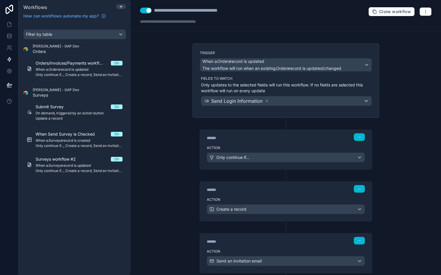
click at [100, 126] on div "Submit Survey On On demand, triggered by an action button Update a record When …" at bounding box center [74, 137] width 103 height 79
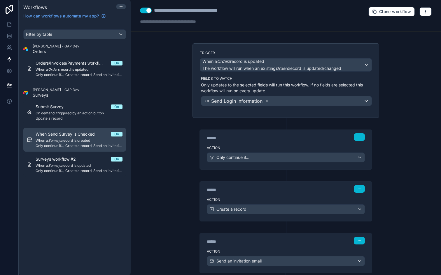
click at [100, 136] on span "When Send Survey is Checked" at bounding box center [69, 134] width 66 height 6
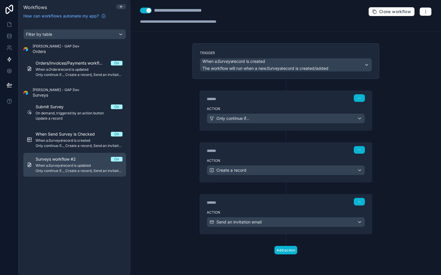
click at [115, 160] on div "On" at bounding box center [116, 159] width 5 height 5
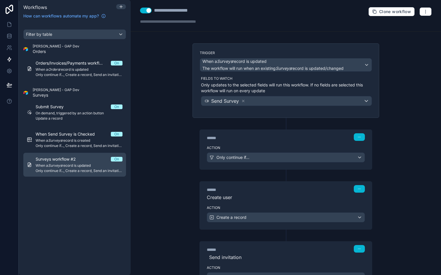
click at [118, 159] on div "On" at bounding box center [116, 159] width 5 height 5
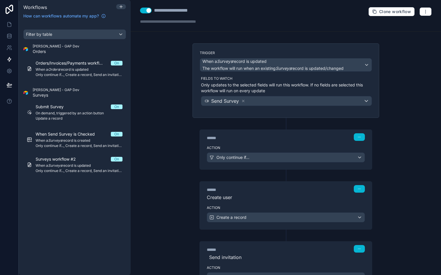
click at [147, 11] on button "Use setting" at bounding box center [146, 11] width 12 height 6
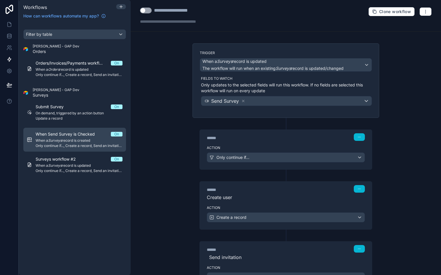
click at [87, 139] on span "When a Surveys record is created" at bounding box center [79, 140] width 87 height 5
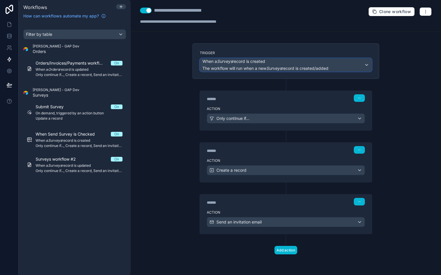
click at [254, 71] on span "The workflow will run when a new Surveys record is created/added" at bounding box center [265, 69] width 126 height 6
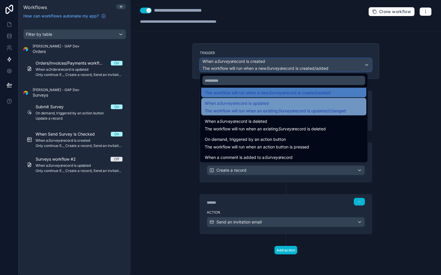
scroll to position [13, 0]
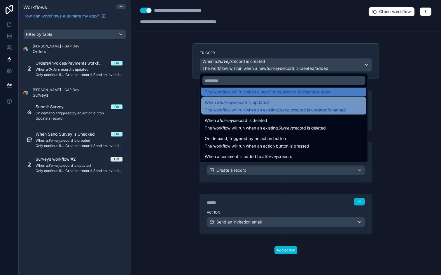
click at [287, 108] on em "Surveys" at bounding box center [285, 110] width 15 height 5
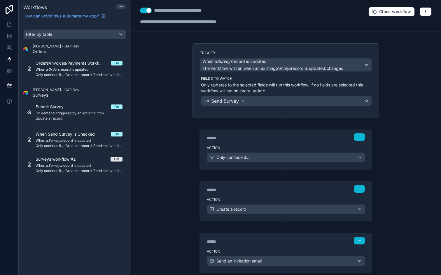
click at [167, 119] on div "**********" at bounding box center [286, 137] width 310 height 275
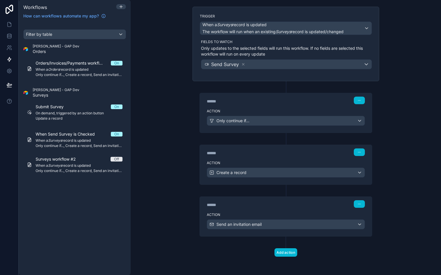
scroll to position [0, 0]
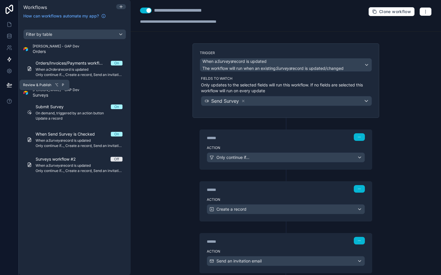
click at [10, 84] on icon at bounding box center [9, 84] width 5 height 3
click at [9, 59] on icon at bounding box center [9, 60] width 6 height 6
click at [148, 59] on div "**********" at bounding box center [286, 137] width 310 height 275
click at [426, 15] on button "button" at bounding box center [425, 11] width 12 height 9
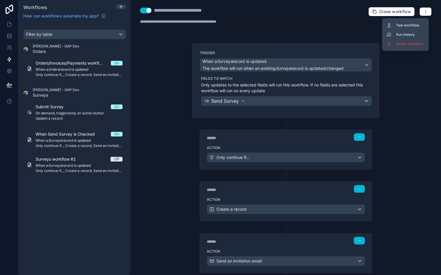
click at [406, 75] on div "**********" at bounding box center [286, 137] width 310 height 275
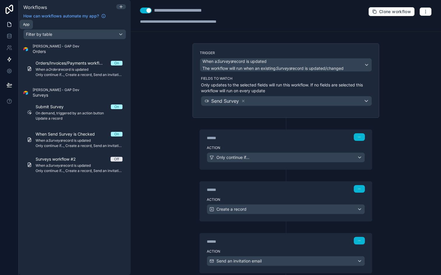
click at [12, 26] on link at bounding box center [9, 25] width 18 height 12
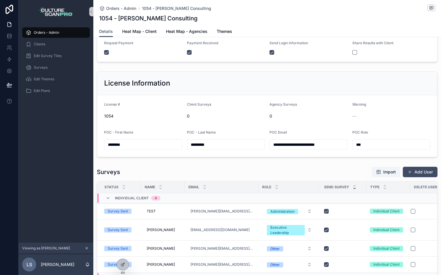
scroll to position [86, 0]
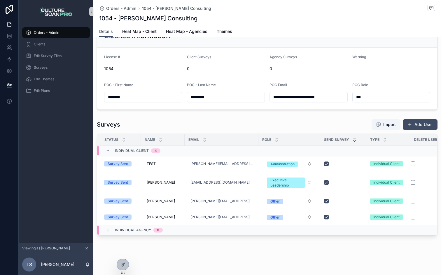
click at [52, 104] on div "Orders - Admin Clients Edit Survey Tiles Surveys Edit Themes Edit Plans" at bounding box center [56, 133] width 75 height 220
click at [37, 43] on span "Clients" at bounding box center [39, 44] width 11 height 5
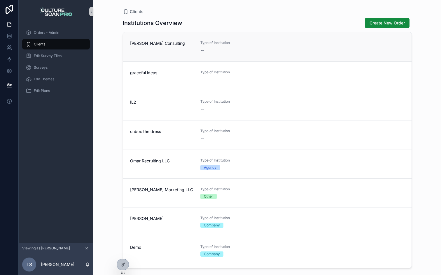
click at [136, 50] on div "ROJEK Consulting" at bounding box center [161, 47] width 63 height 13
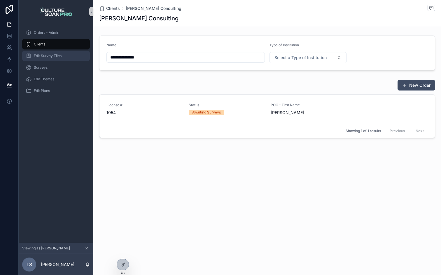
click at [53, 55] on span "Edit Survey Tiles" at bounding box center [48, 56] width 28 height 5
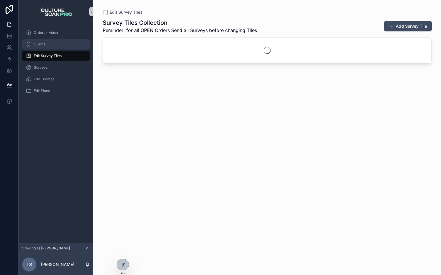
click at [54, 44] on div "Clients" at bounding box center [56, 44] width 61 height 9
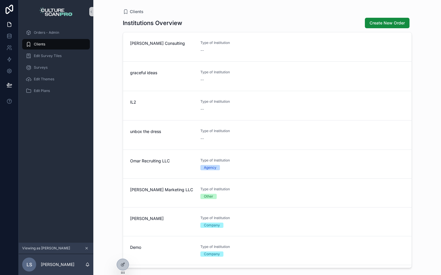
click at [54, 62] on div "Surveys" at bounding box center [56, 68] width 75 height 12
click at [54, 66] on div "Surveys" at bounding box center [56, 67] width 61 height 9
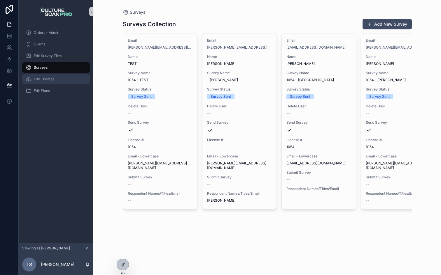
click at [58, 77] on div "Edit Themes" at bounding box center [56, 79] width 61 height 9
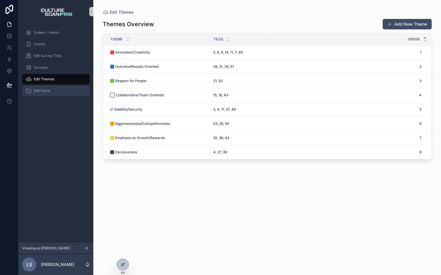
click at [44, 92] on span "Edit Plans" at bounding box center [42, 91] width 16 height 5
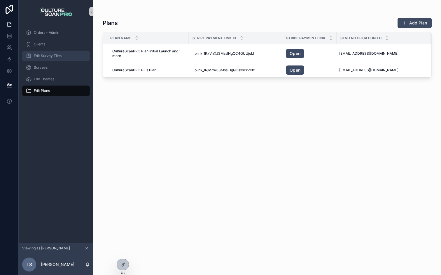
click at [63, 56] on div "Edit Survey Tiles" at bounding box center [56, 55] width 61 height 9
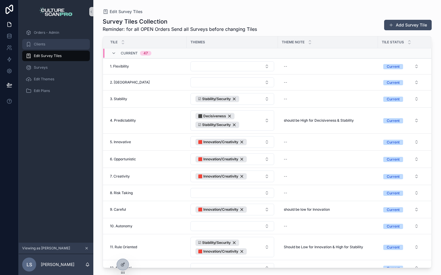
click at [59, 44] on div "Clients" at bounding box center [56, 44] width 61 height 9
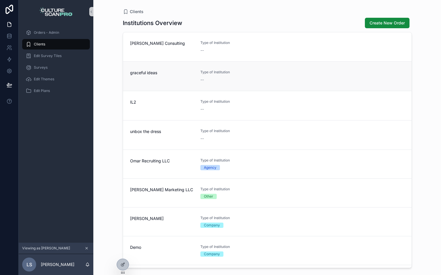
click at [149, 84] on link "graceful ideas Type of Institution --" at bounding box center [267, 75] width 288 height 29
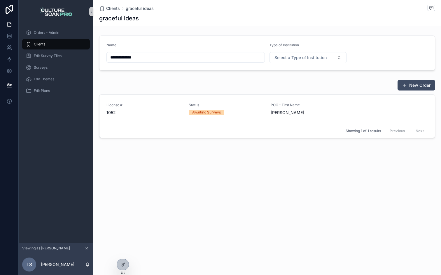
click at [40, 44] on span "Clients" at bounding box center [39, 44] width 11 height 5
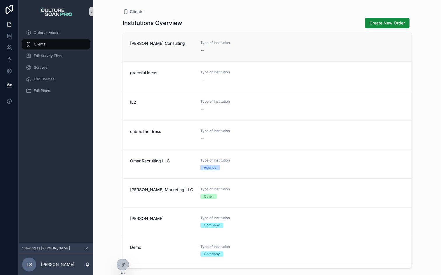
click at [143, 54] on link "ROJEK Consulting Type of Institution --" at bounding box center [267, 46] width 288 height 29
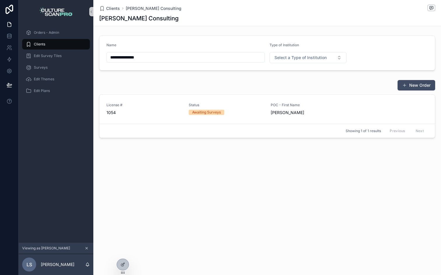
click at [246, 58] on input "**********" at bounding box center [186, 57] width 158 height 8
click at [293, 56] on span "Select a Type of Institution" at bounding box center [300, 58] width 52 height 6
click at [240, 83] on div "New Order" at bounding box center [267, 85] width 336 height 11
click at [213, 106] on span "Status" at bounding box center [226, 105] width 75 height 5
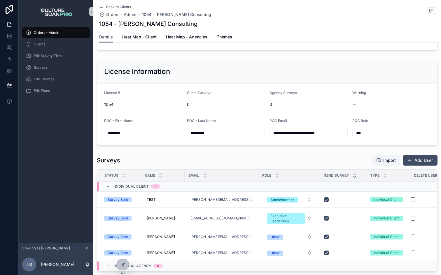
scroll to position [91, 0]
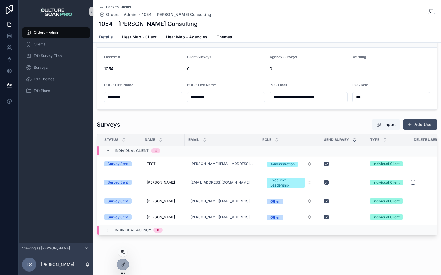
click at [123, 254] on icon at bounding box center [122, 253] width 2 height 1
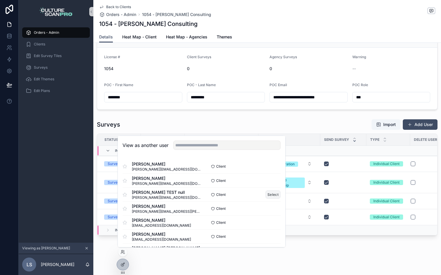
click at [271, 194] on button "Select" at bounding box center [272, 195] width 15 height 8
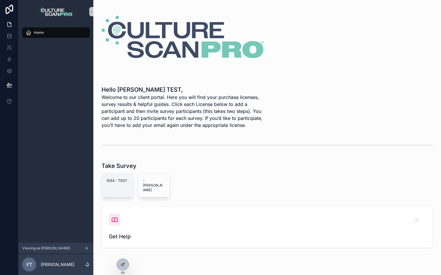
click at [106, 186] on div "1054 - TEST" at bounding box center [117, 181] width 31 height 14
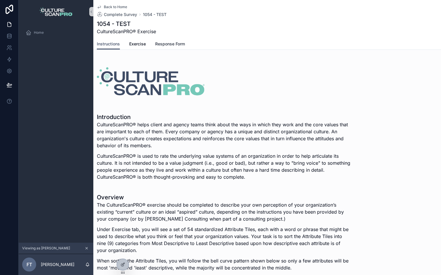
click at [166, 42] on span "Response Form" at bounding box center [170, 44] width 30 height 6
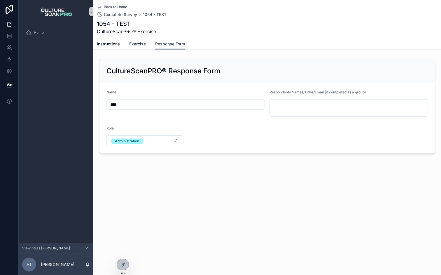
click at [138, 39] on link "Exercise" at bounding box center [137, 45] width 17 height 12
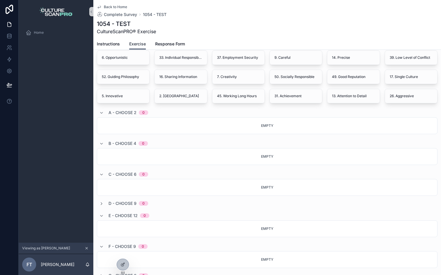
scroll to position [275, 0]
